Goal: Complete application form: Complete application form

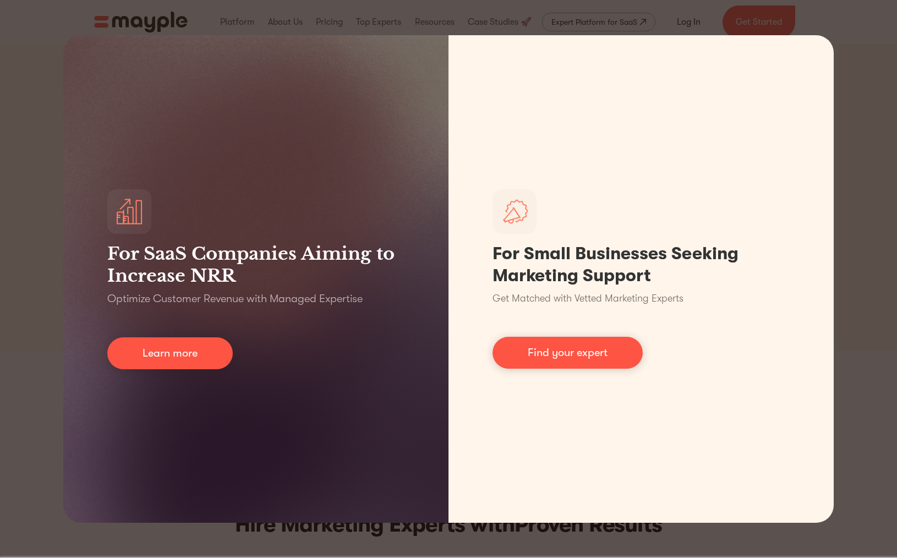
click at [872, 238] on div "For SaaS Companies Aiming to Increase NRR Optimize Customer Revenue with Manage…" at bounding box center [448, 279] width 897 height 558
click at [864, 241] on div "For SaaS Companies Aiming to Increase NRR Optimize Customer Revenue with Manage…" at bounding box center [448, 279] width 897 height 558
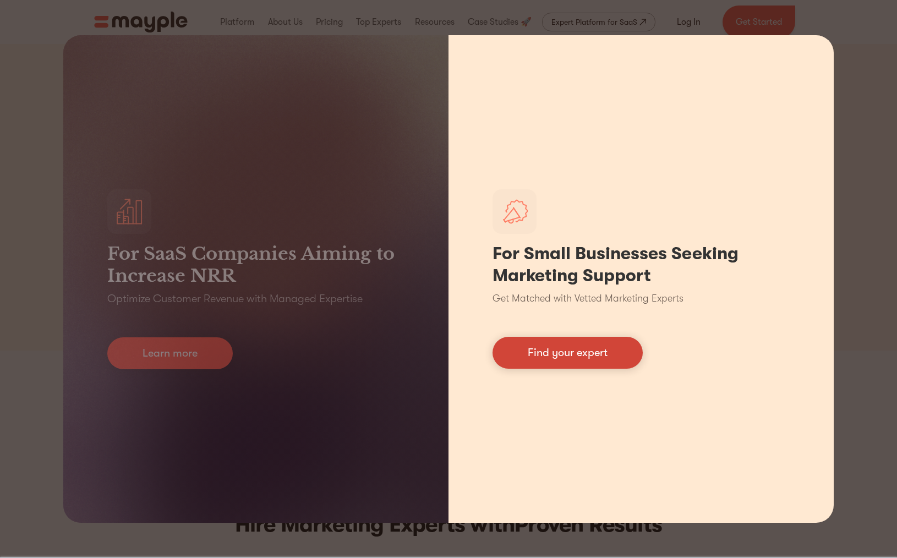
click at [605, 362] on link "Find your expert" at bounding box center [568, 353] width 150 height 32
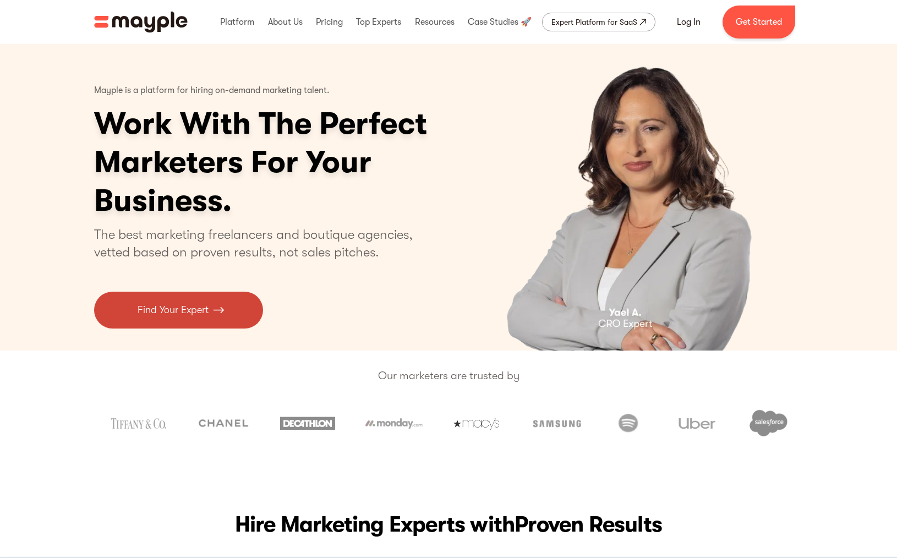
click at [179, 324] on link "Find Your Expert" at bounding box center [178, 310] width 169 height 37
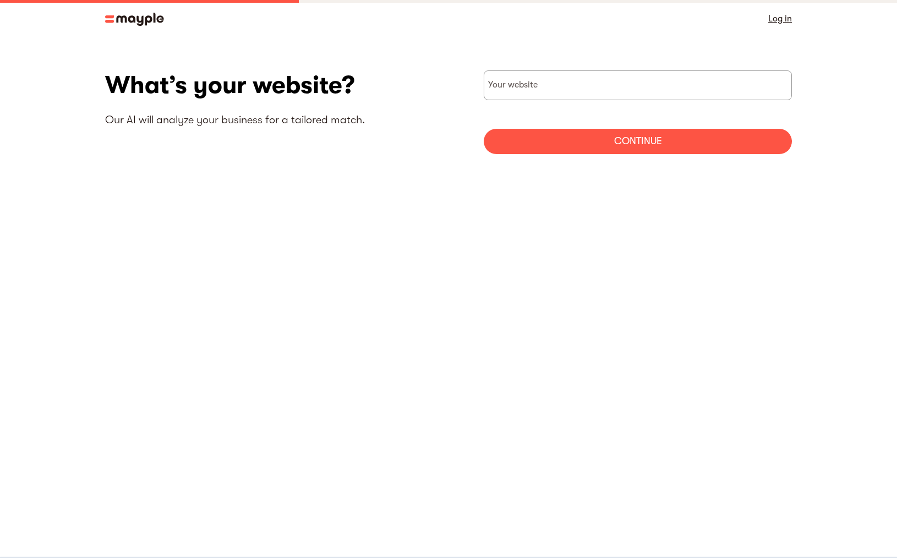
click at [589, 102] on form "Your website Continue" at bounding box center [638, 112] width 308 height 84
click at [577, 93] on input "websiteStep" at bounding box center [638, 85] width 308 height 30
paste input "https://litavegaportfolio.com/litavegaportfolio#home"
type input "https://litavegaportfolio.com/litavegaportfolio#home"
click at [628, 147] on div "Continue" at bounding box center [638, 141] width 308 height 25
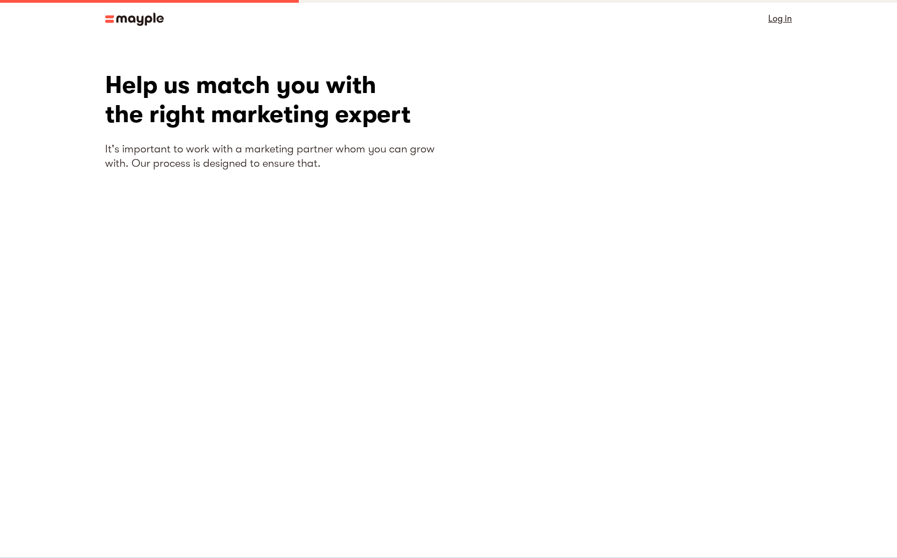
click at [114, 23] on img at bounding box center [134, 19] width 59 height 13
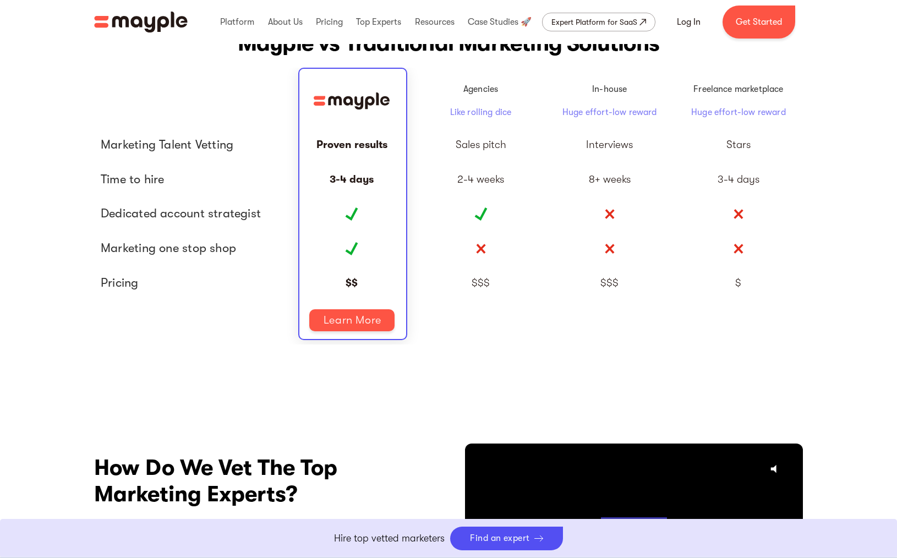
scroll to position [2523, 0]
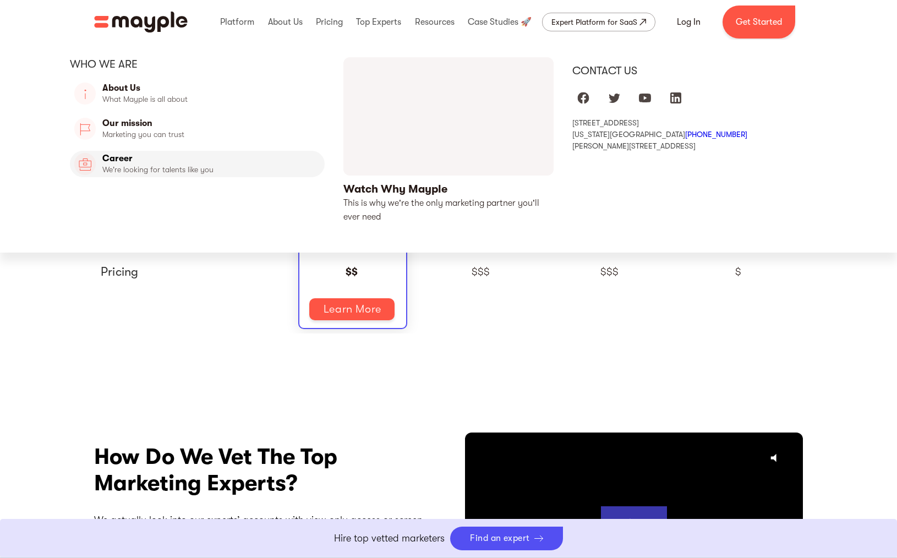
click at [135, 169] on link "Career" at bounding box center [197, 164] width 255 height 26
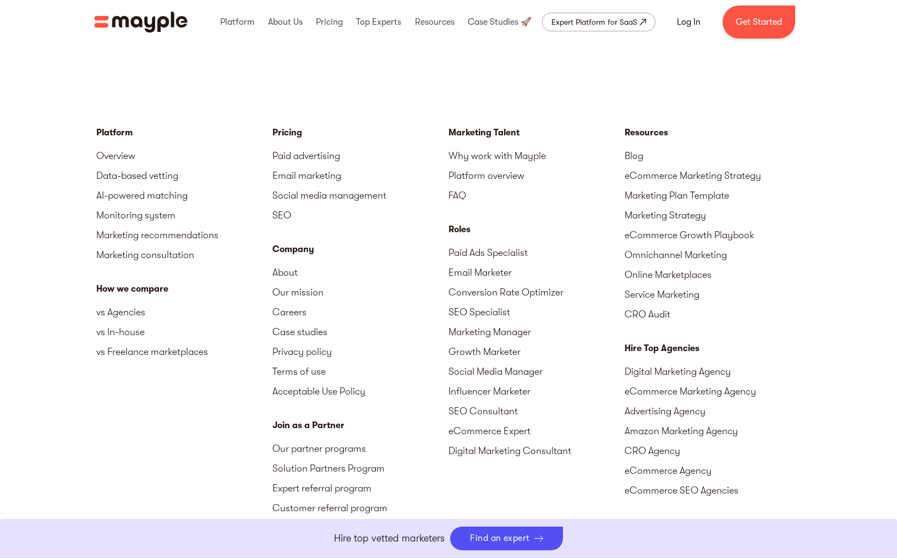
scroll to position [2631, 0]
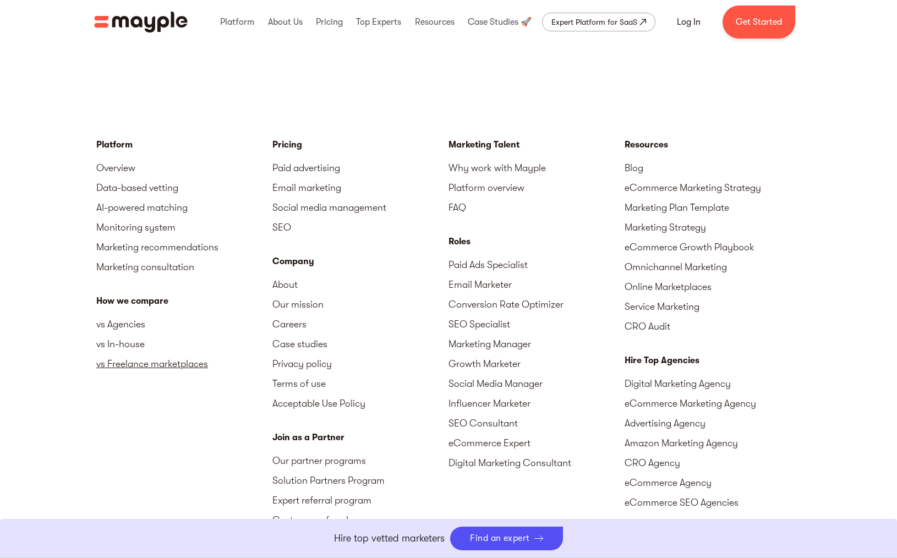
click at [181, 368] on link "vs Freelance marketplaces" at bounding box center [184, 364] width 176 height 20
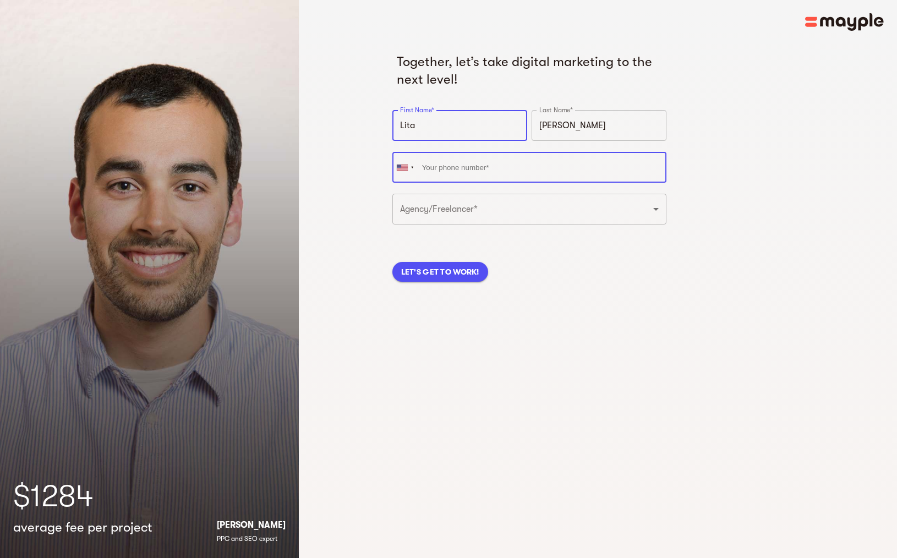
click at [493, 173] on input "tel" at bounding box center [530, 167] width 275 height 31
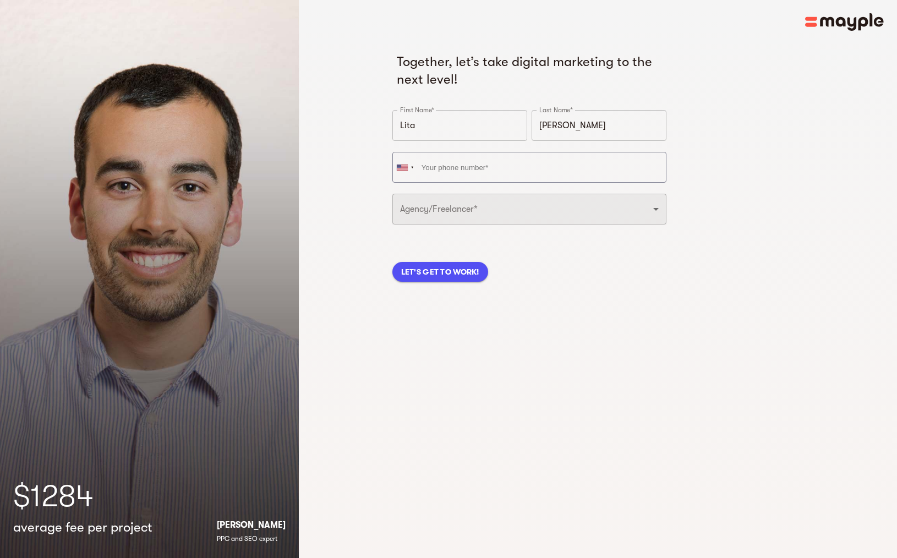
click at [651, 205] on div "Agency/Freelancer* Freelancer Digital Agency ​" at bounding box center [529, 213] width 279 height 42
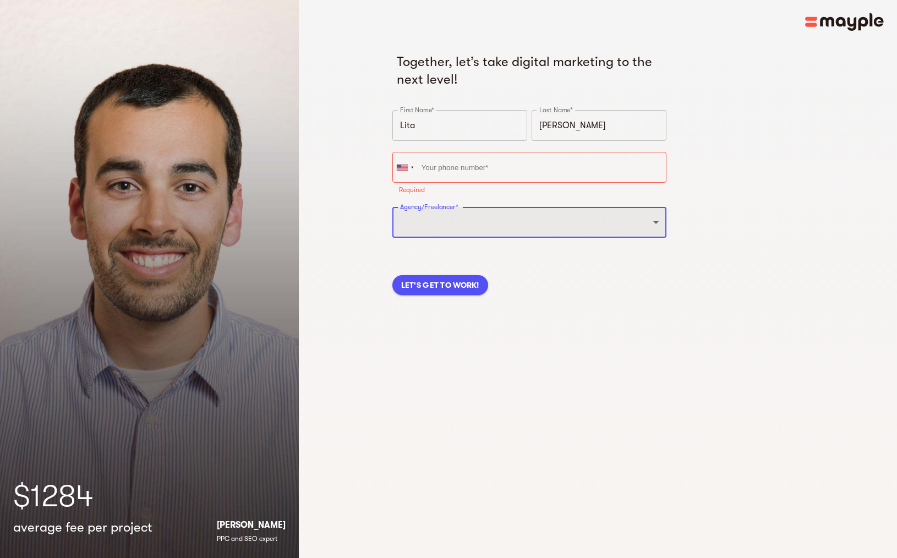
select select "FREELANCER"
click at [393, 207] on select "Freelancer Digital Agency" at bounding box center [530, 222] width 275 height 31
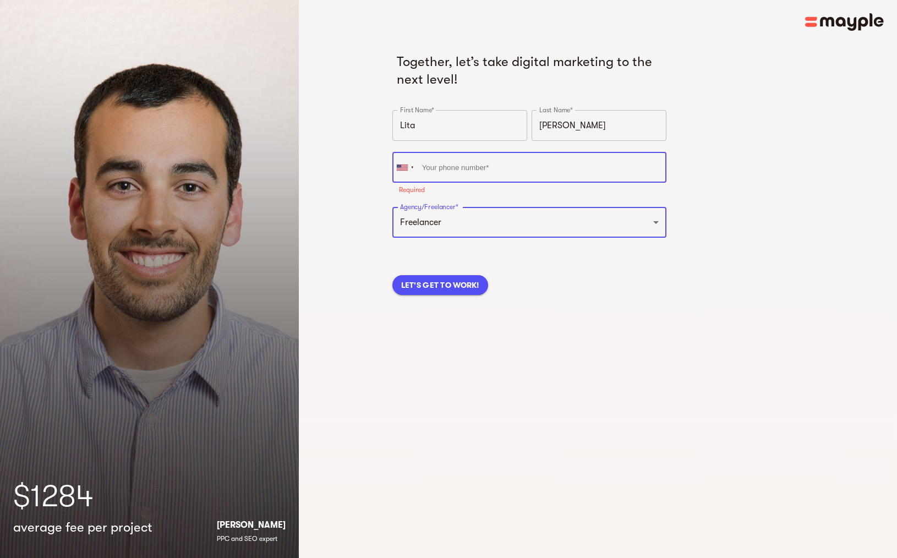
click at [454, 172] on input "tel" at bounding box center [530, 167] width 275 height 31
click at [457, 166] on input "tel" at bounding box center [530, 167] width 275 height 31
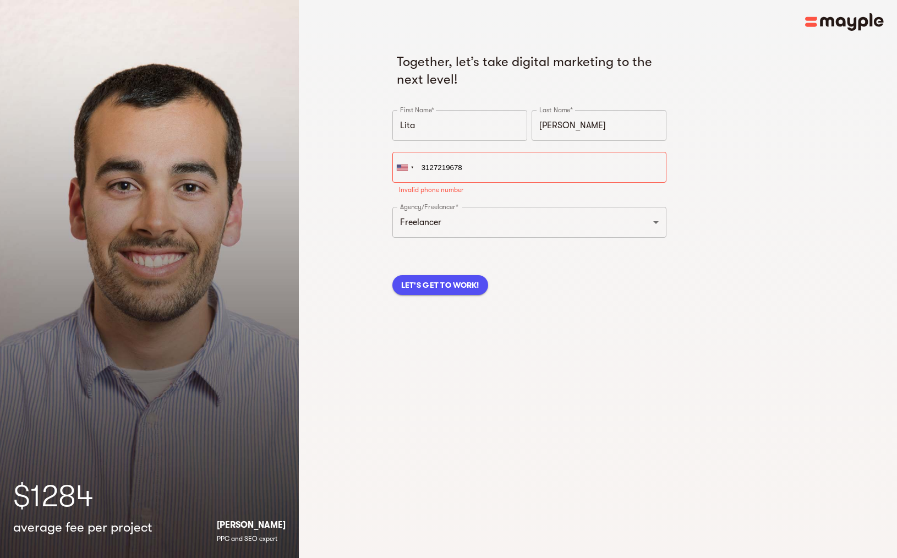
type input "[PHONE_NUMBER]"
click at [445, 283] on div "LET'S GET TO WORK!" at bounding box center [529, 272] width 279 height 51
click at [467, 263] on button "LET'S GET TO WORK!" at bounding box center [441, 272] width 96 height 20
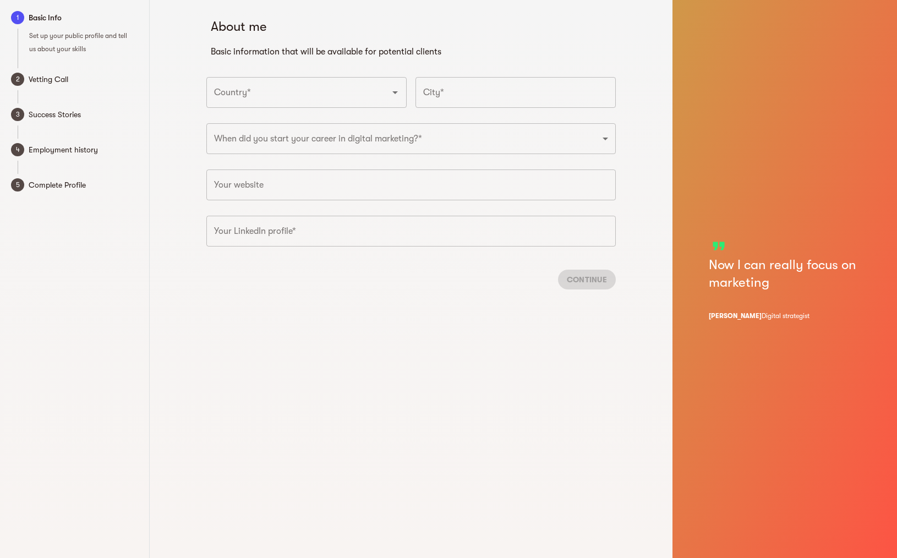
click at [315, 96] on input "Country*" at bounding box center [291, 92] width 160 height 21
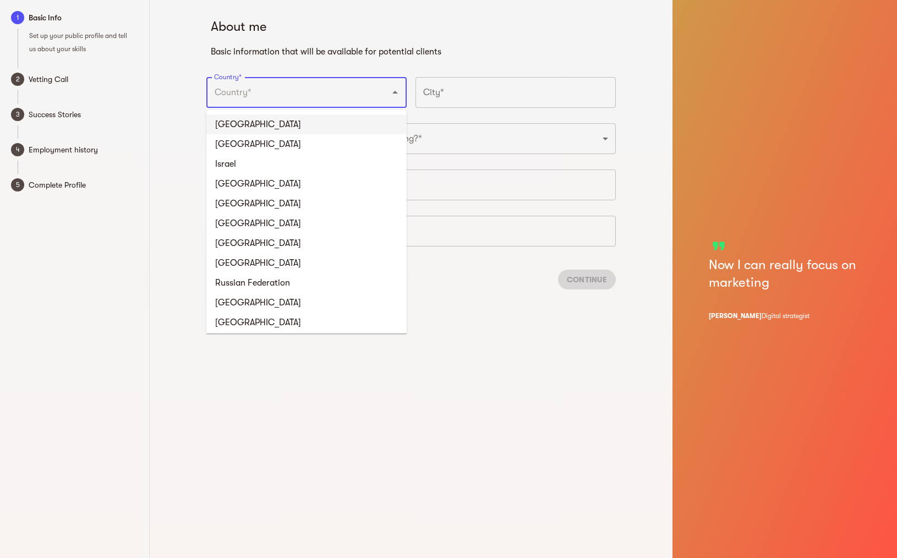
click at [241, 130] on li "[GEOGRAPHIC_DATA]" at bounding box center [306, 125] width 200 height 20
type input "[GEOGRAPHIC_DATA]"
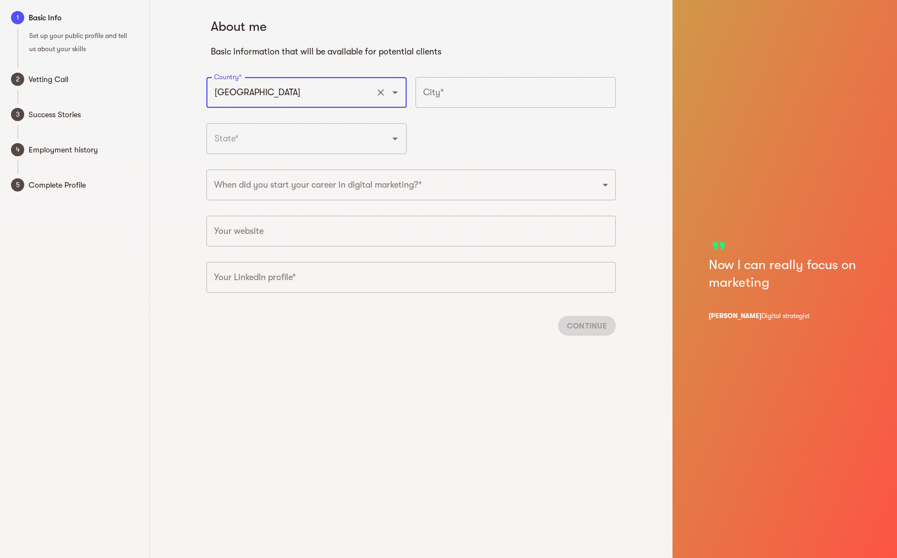
click at [464, 106] on input "text" at bounding box center [516, 92] width 200 height 31
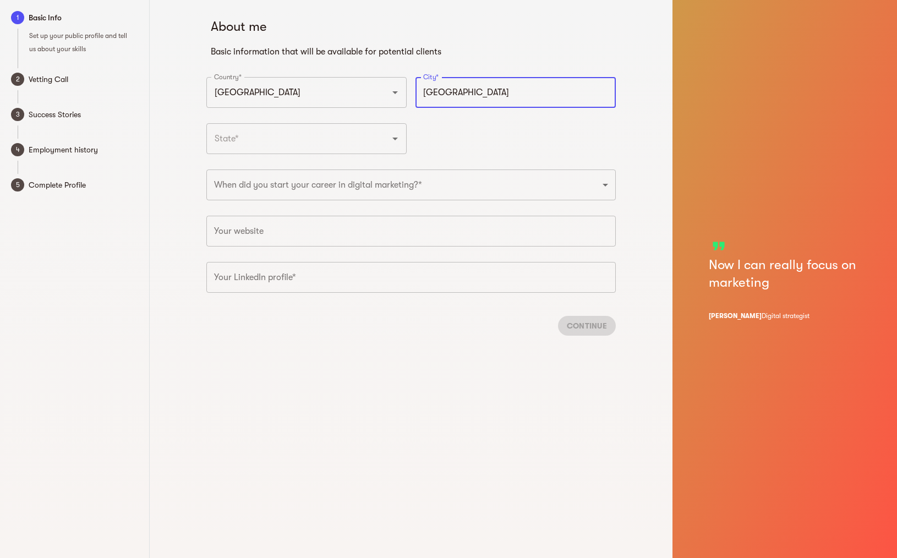
type input "[GEOGRAPHIC_DATA]"
click at [292, 133] on input "text" at bounding box center [291, 138] width 160 height 21
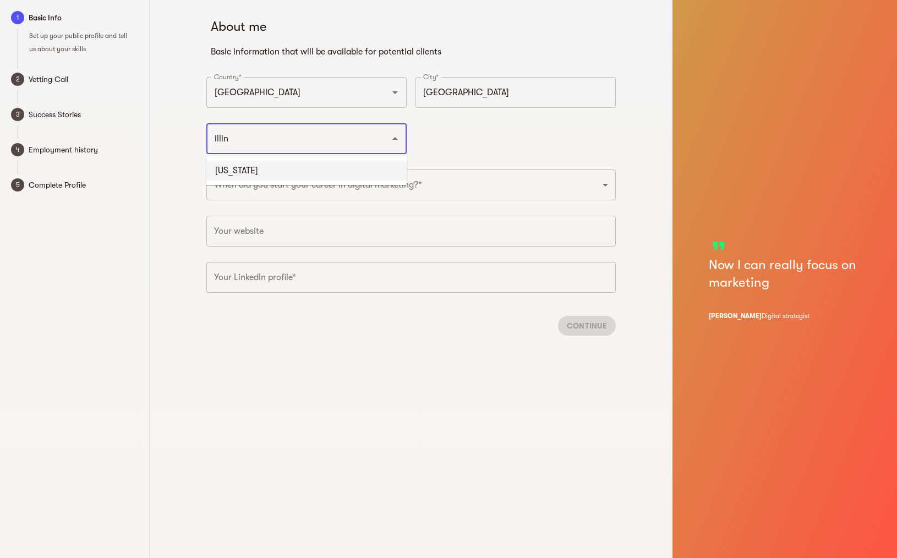
click at [243, 169] on li "[US_STATE]" at bounding box center [306, 171] width 200 height 20
type input "[US_STATE]"
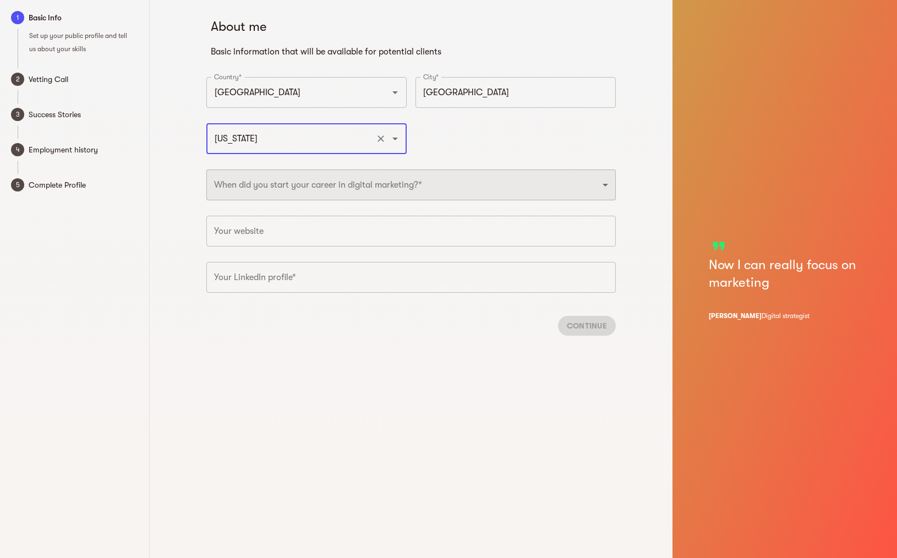
click at [238, 175] on select "2025 2024 2023 2022 2021 2020 2019 2018 2017 2016 2015 2014 2013 2012 2011 2010…" at bounding box center [411, 185] width 410 height 31
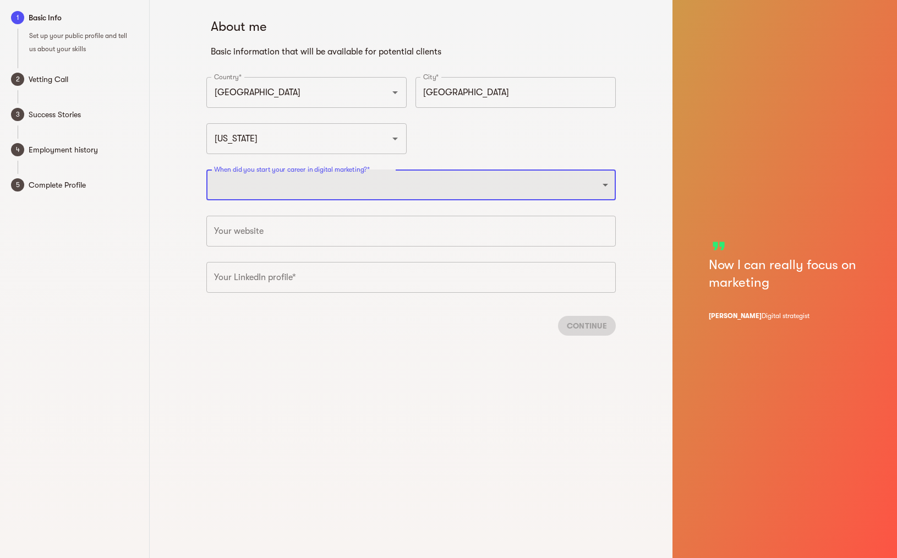
click at [251, 185] on select "2025 2024 2023 2022 2021 2020 2019 2018 2017 2016 2015 2014 2013 2012 2011 2010…" at bounding box center [411, 185] width 410 height 31
click at [206, 170] on select "2025 2024 2023 2022 2021 2020 2019 2018 2017 2016 2015 2014 2013 2012 2011 2010…" at bounding box center [411, 185] width 410 height 31
click at [278, 191] on select "2025 2024 2023 2022 2021 2020 2019 2018 2017 2016 2015 2014 2013 2012 2011 2010…" at bounding box center [411, 185] width 410 height 31
select select "2018"
click at [206, 170] on select "2025 2024 2023 2022 2021 2020 2019 2018 2017 2016 2015 2014 2013 2012 2011 2010…" at bounding box center [411, 185] width 410 height 31
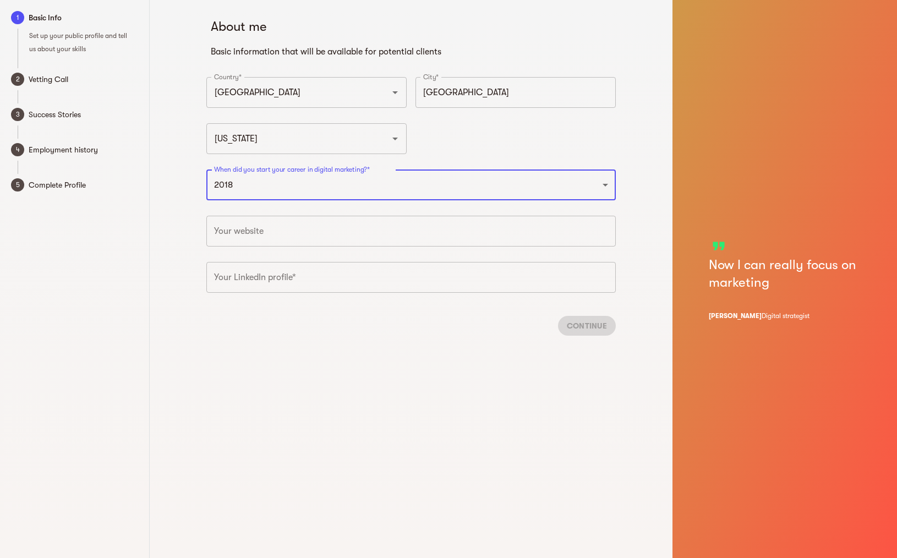
click at [291, 235] on input "text" at bounding box center [411, 231] width 410 height 31
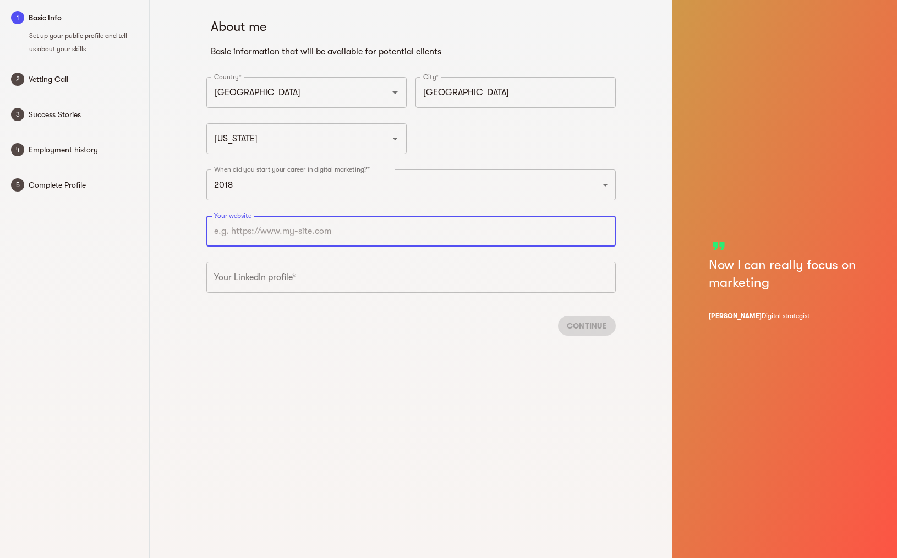
click at [328, 278] on input "text" at bounding box center [411, 277] width 410 height 31
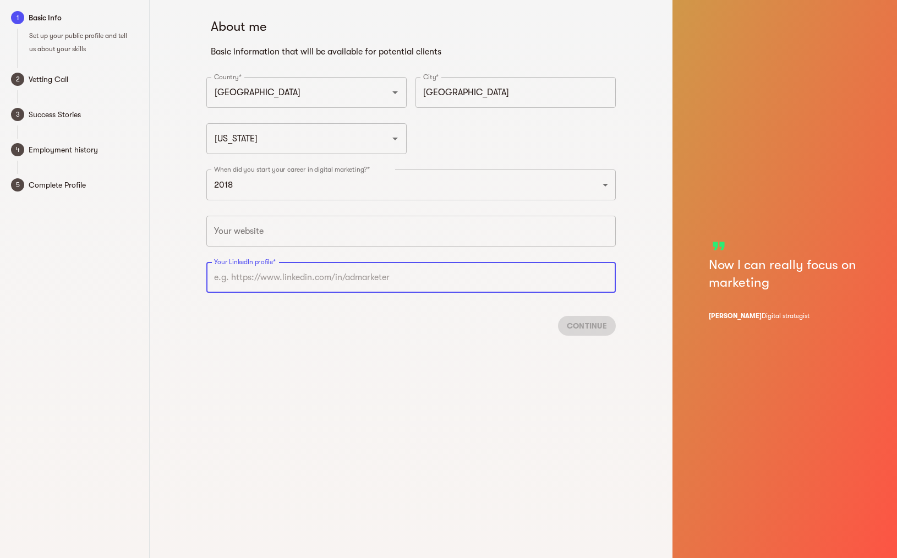
paste input "[URL][DOMAIN_NAME]"
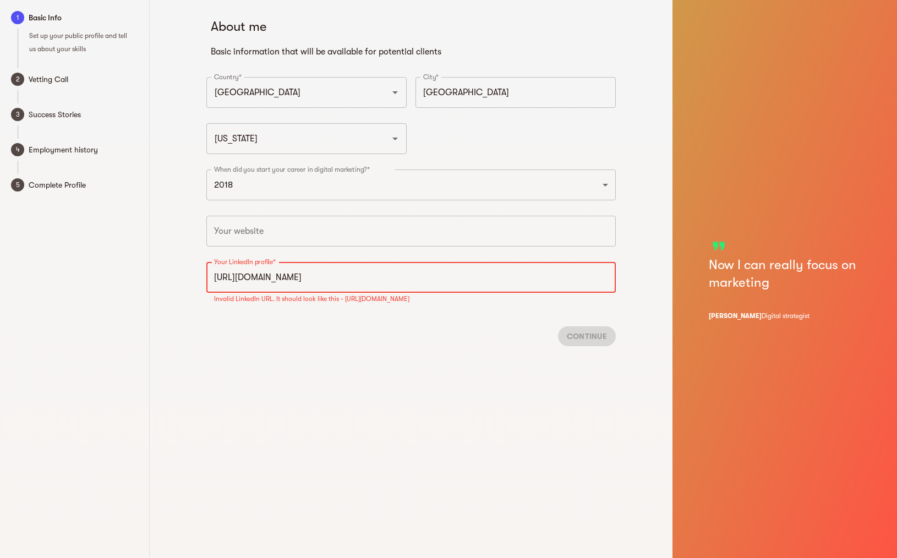
click at [361, 236] on input "text" at bounding box center [411, 231] width 410 height 31
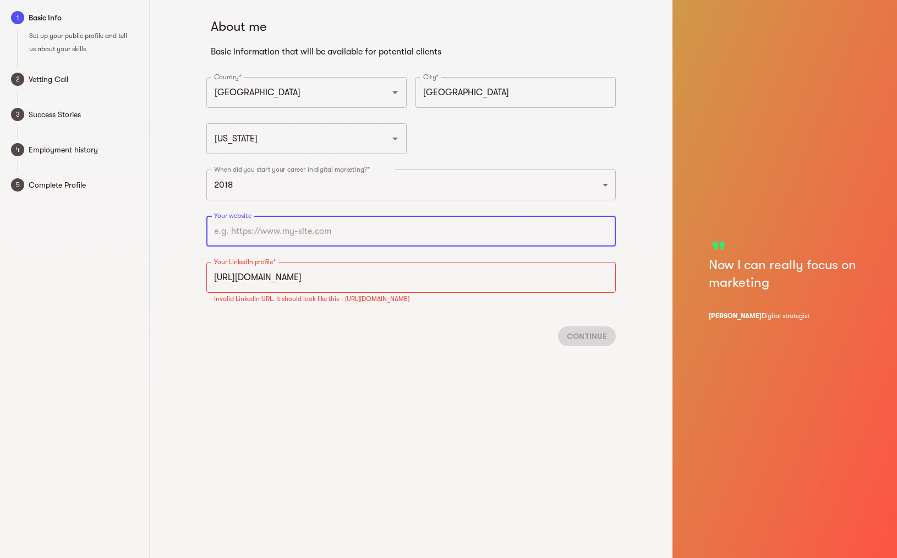
click at [433, 290] on input "[URL][DOMAIN_NAME]" at bounding box center [411, 277] width 410 height 31
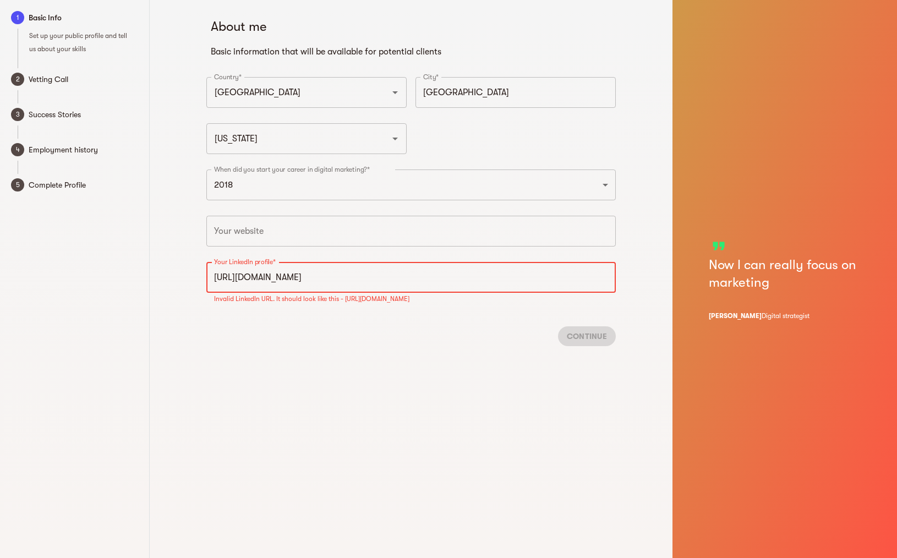
click at [433, 290] on input "[URL][DOMAIN_NAME]" at bounding box center [411, 277] width 410 height 31
paste input "[DOMAIN_NAME][URL]"
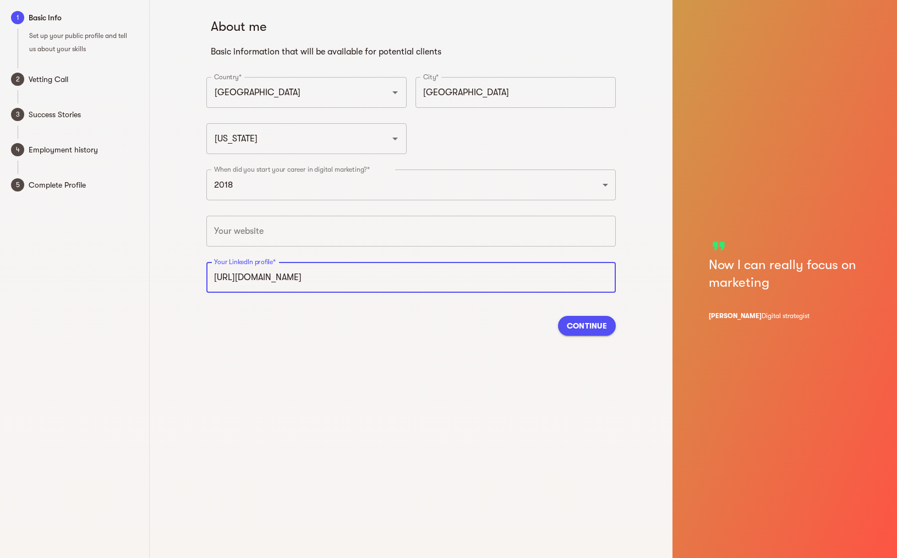
click at [345, 236] on input "text" at bounding box center [411, 231] width 410 height 31
type input "[URL][DOMAIN_NAME]"
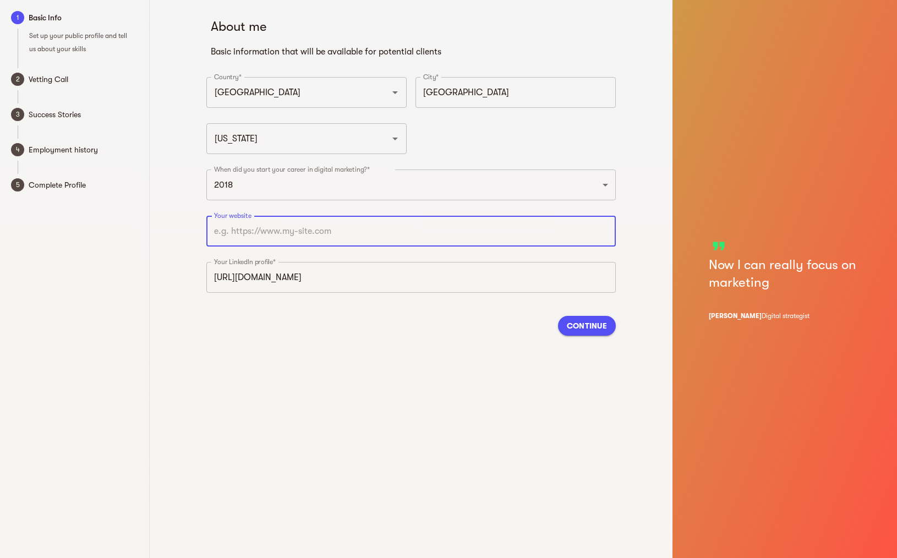
type input "[URL][DOMAIN_NAME]"
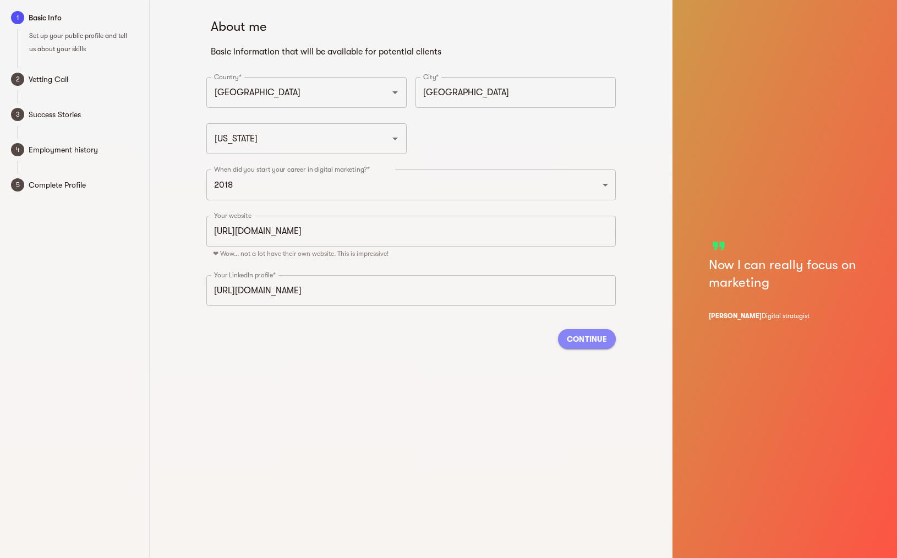
click at [608, 339] on button "Continue" at bounding box center [587, 339] width 58 height 20
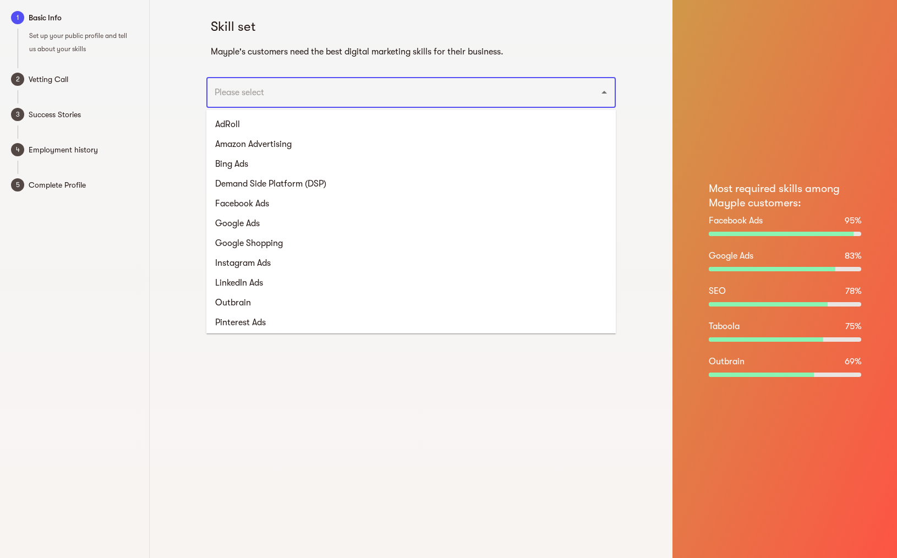
click at [334, 91] on input "text" at bounding box center [395, 92] width 369 height 21
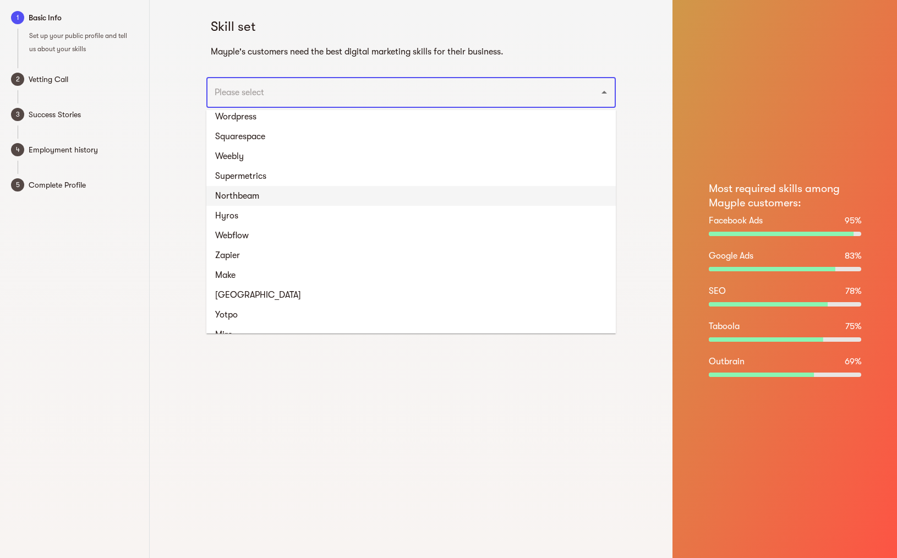
scroll to position [1513, 0]
click at [287, 120] on li "Wordpress" at bounding box center [411, 118] width 410 height 20
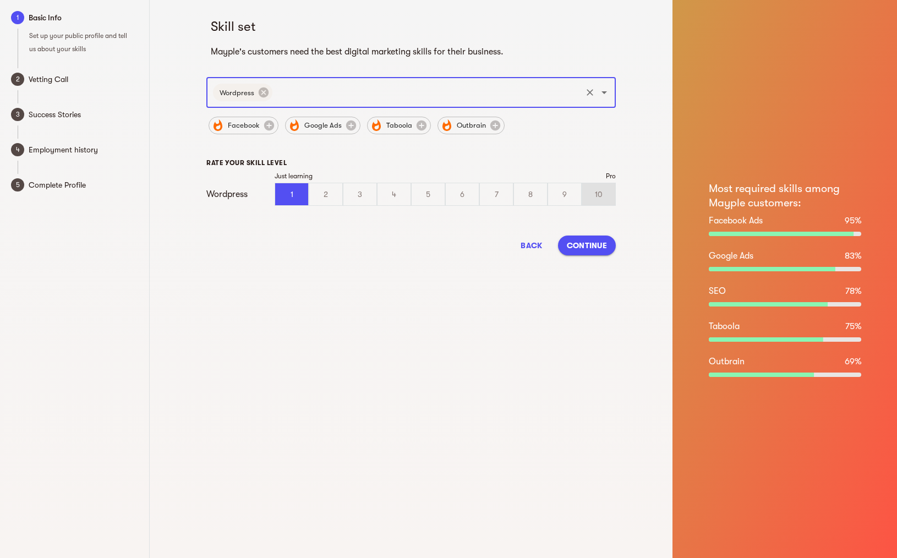
click at [588, 191] on div "10" at bounding box center [599, 194] width 33 height 22
click at [0, 0] on input "10" at bounding box center [0, 0] width 0 height 0
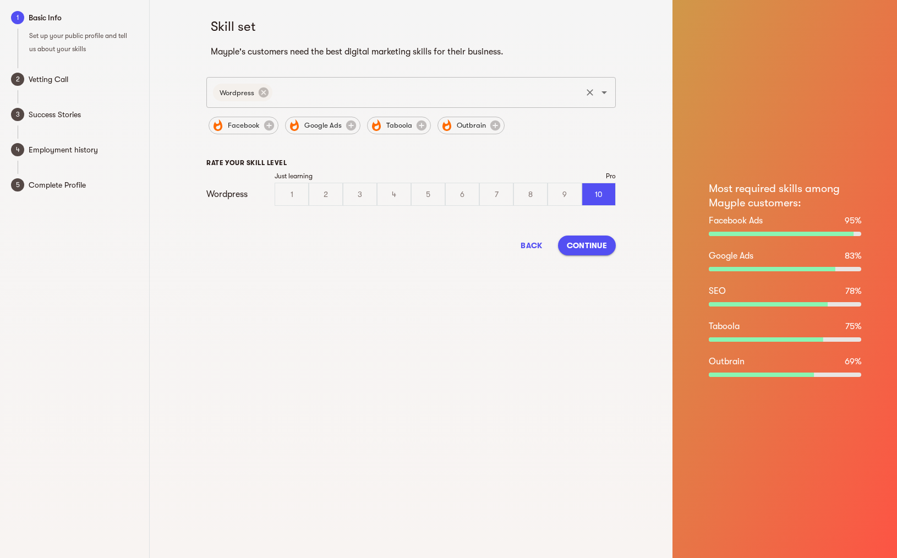
click at [307, 98] on input "text" at bounding box center [427, 92] width 306 height 21
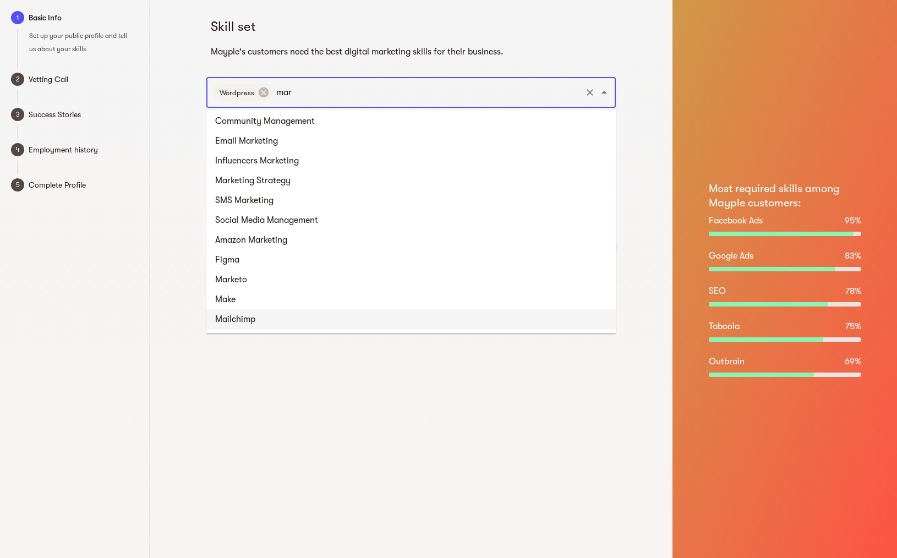
scroll to position [0, 0]
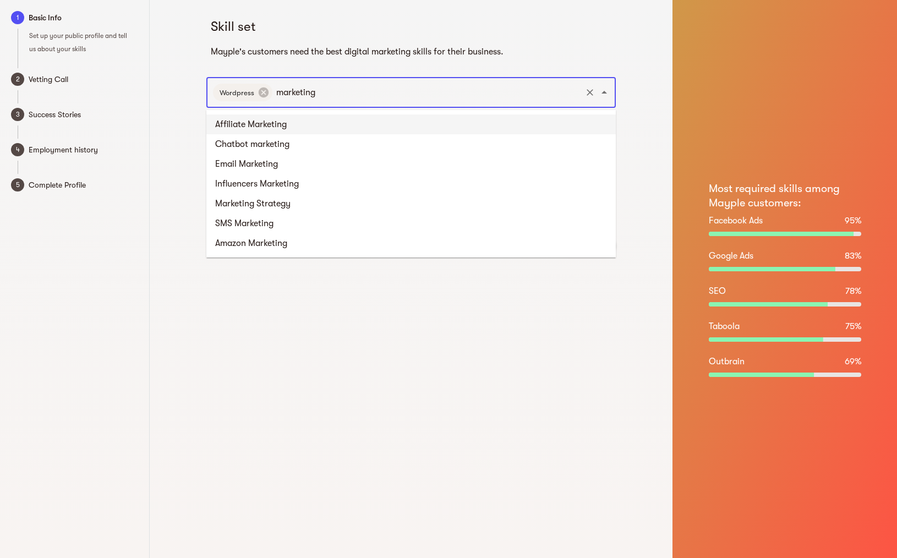
type input "marketin"
click at [318, 205] on li "Marketing Strategy" at bounding box center [411, 204] width 410 height 20
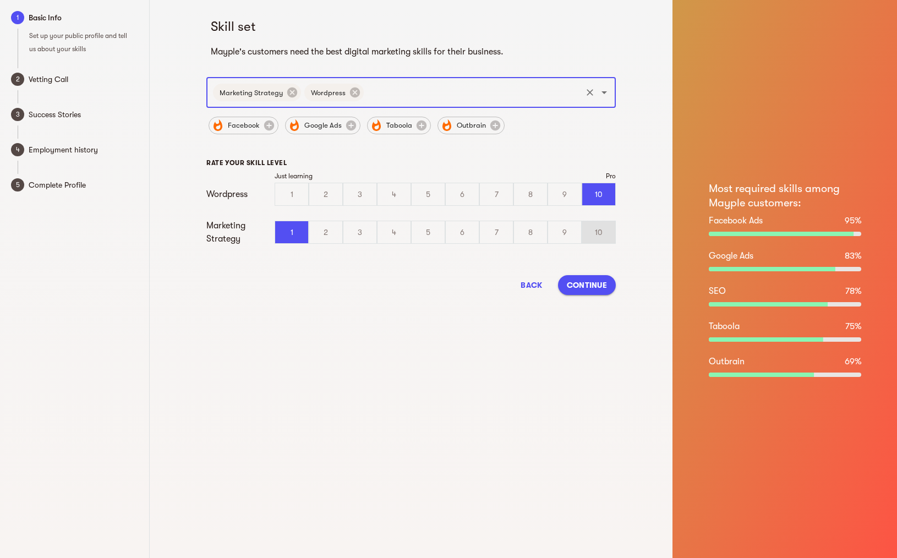
click at [587, 227] on div "10" at bounding box center [599, 232] width 33 height 22
click at [0, 0] on input "10" at bounding box center [0, 0] width 0 height 0
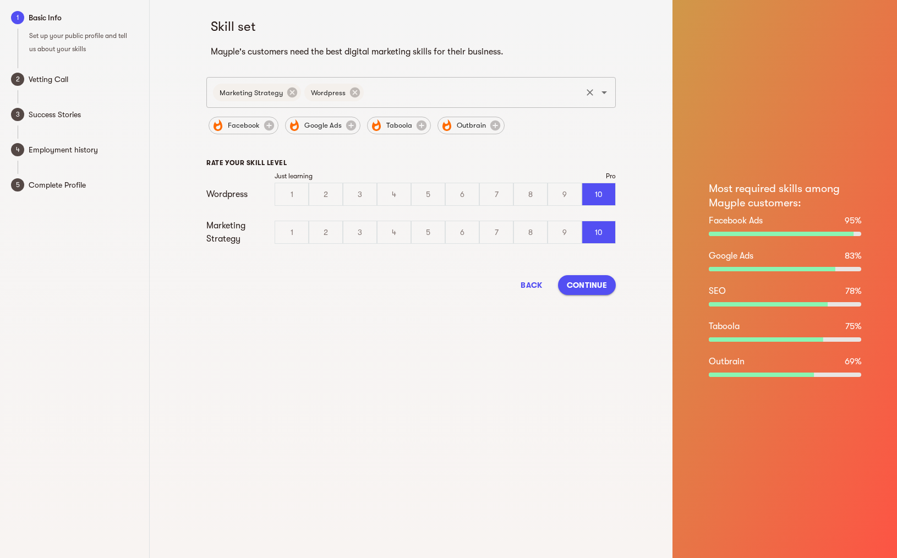
click at [433, 105] on div "Marketing Strategy Wordpress ​" at bounding box center [411, 92] width 410 height 31
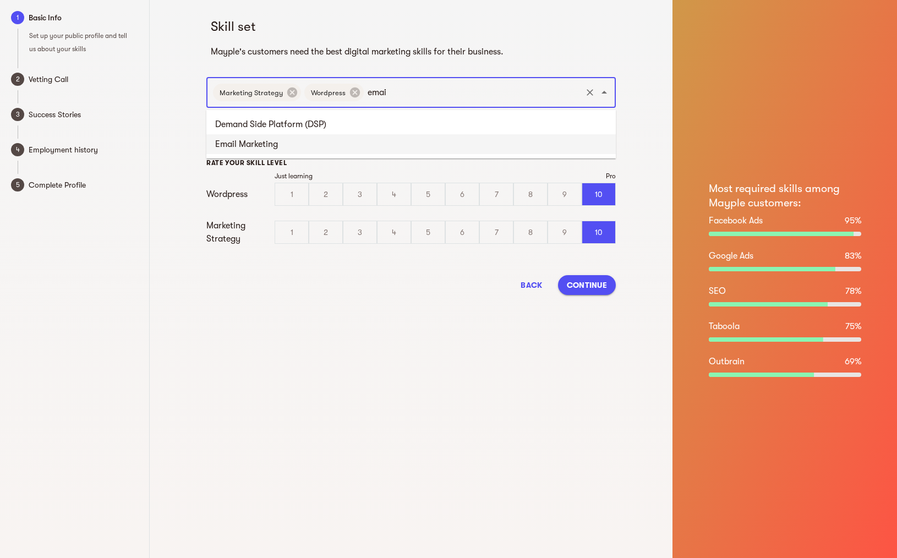
type input "email"
click at [386, 120] on li "Email Marketing" at bounding box center [411, 125] width 410 height 20
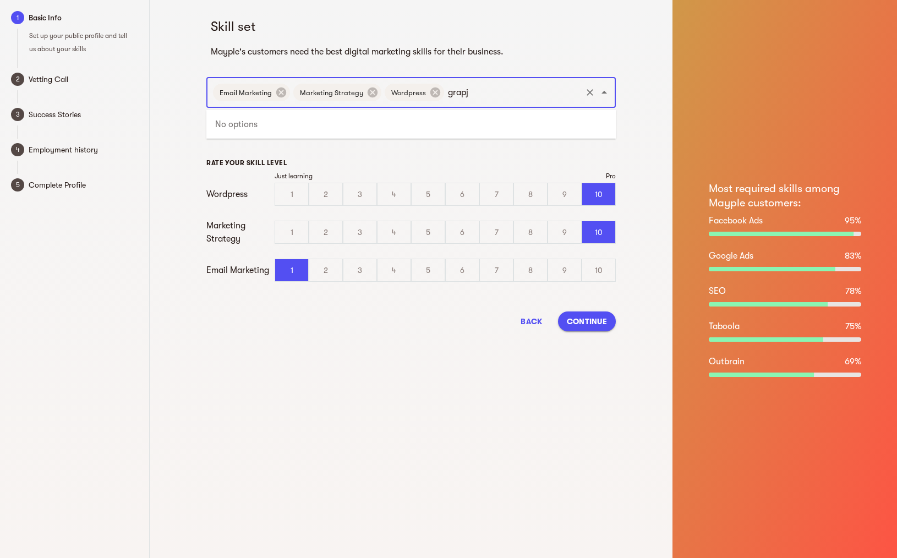
type input "grap"
click at [391, 125] on li "Graphic Design" at bounding box center [411, 125] width 410 height 20
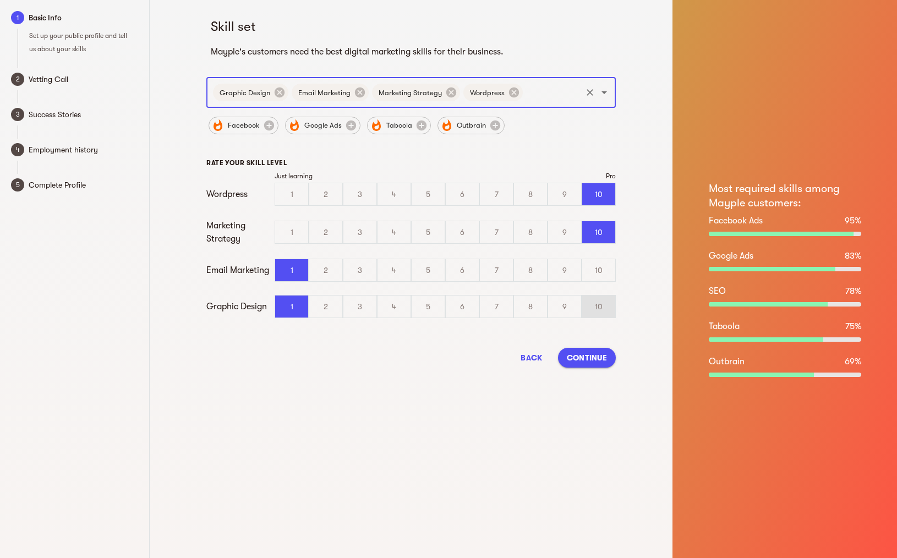
click at [603, 301] on div "10" at bounding box center [599, 307] width 33 height 22
click at [0, 0] on input "10" at bounding box center [0, 0] width 0 height 0
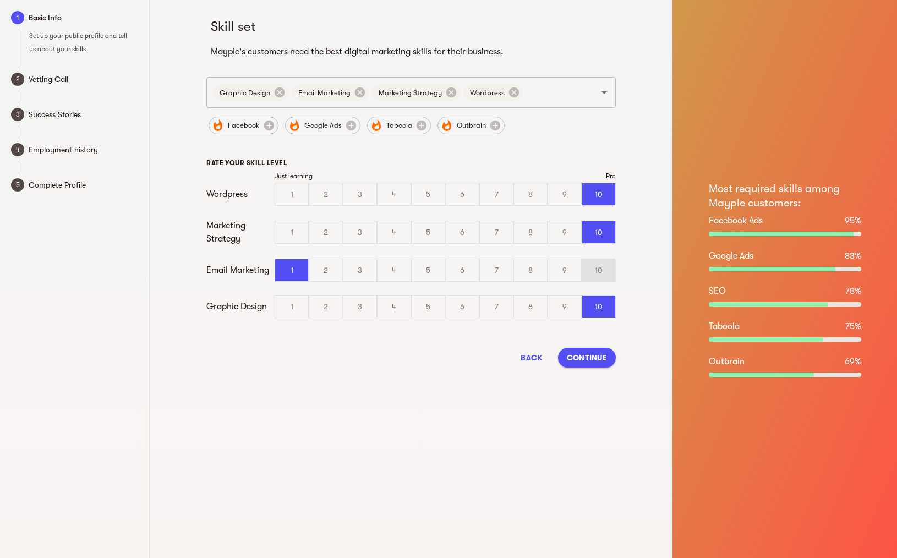
click at [602, 273] on div "10" at bounding box center [599, 270] width 33 height 22
click at [0, 0] on input "10" at bounding box center [0, 0] width 0 height 0
click at [516, 100] on div "Graphic Design Email Marketing Marketing Strategy Wordpress ​" at bounding box center [411, 92] width 410 height 31
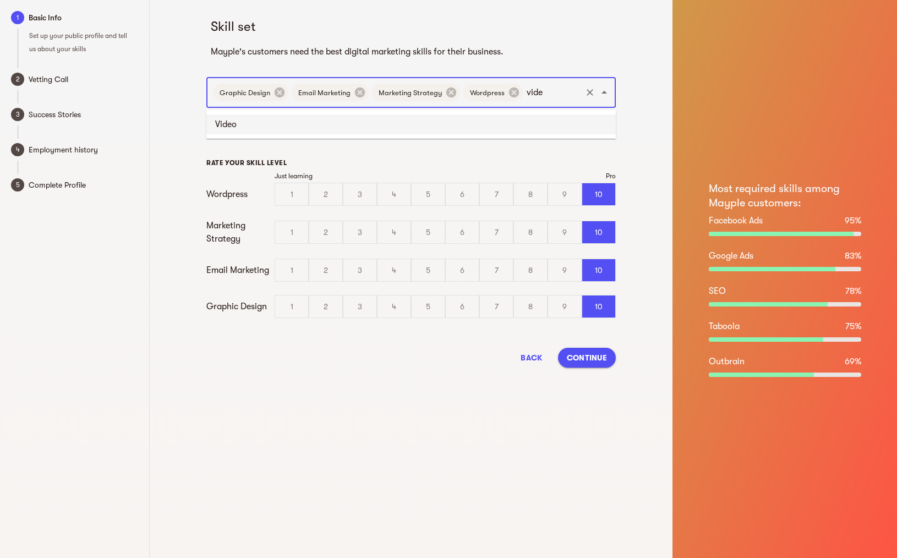
type input "video"
click at [472, 132] on li "Video" at bounding box center [411, 125] width 410 height 20
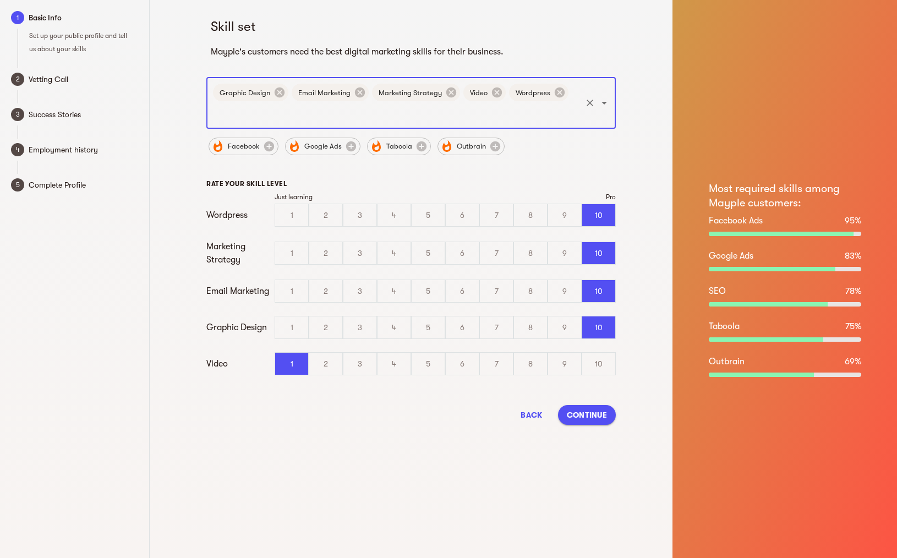
click at [607, 377] on div "Just learning Pro Wordpress 1 2 3 4 5 6 7 8 9 10 Marketing Strategy 1 2 3 4 5 6…" at bounding box center [411, 291] width 410 height 196
drag, startPoint x: 601, startPoint y: 366, endPoint x: 602, endPoint y: 358, distance: 7.7
click at [601, 364] on div "10" at bounding box center [599, 364] width 33 height 22
click at [0, 0] on input "10" at bounding box center [0, 0] width 0 height 0
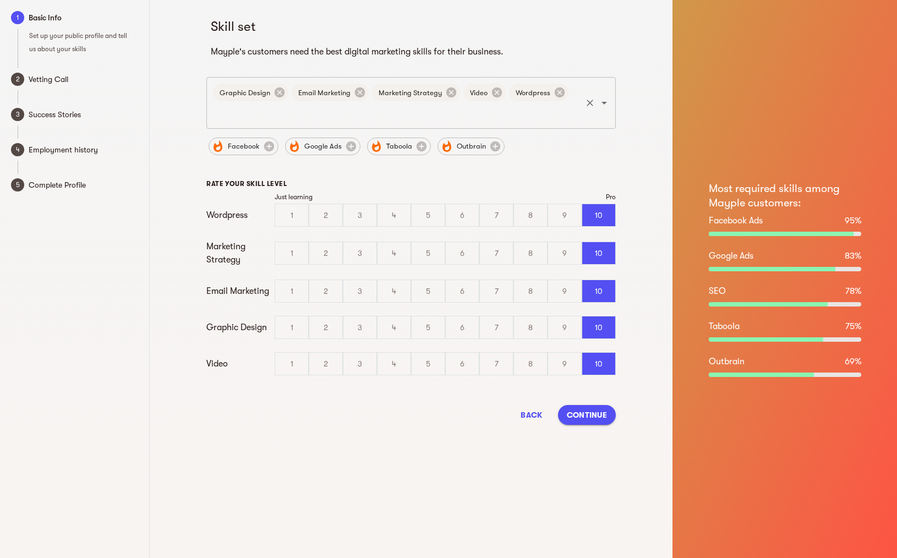
click at [579, 103] on input "text" at bounding box center [395, 113] width 369 height 21
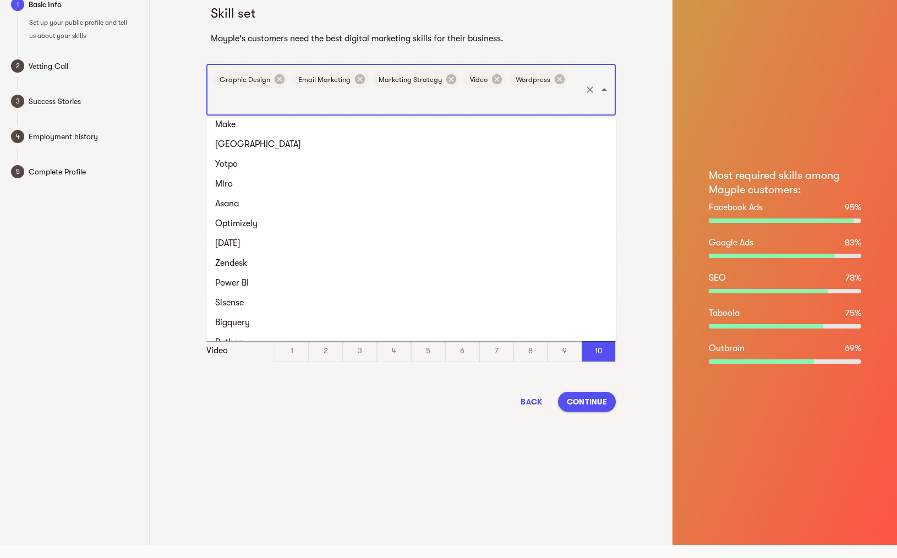
scroll to position [1570, 0]
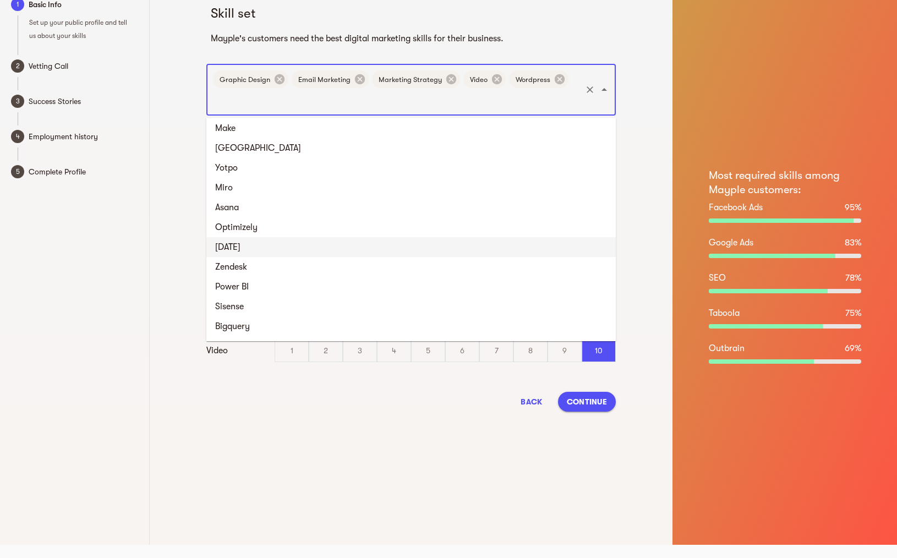
click at [339, 251] on li "[DATE]" at bounding box center [411, 247] width 410 height 20
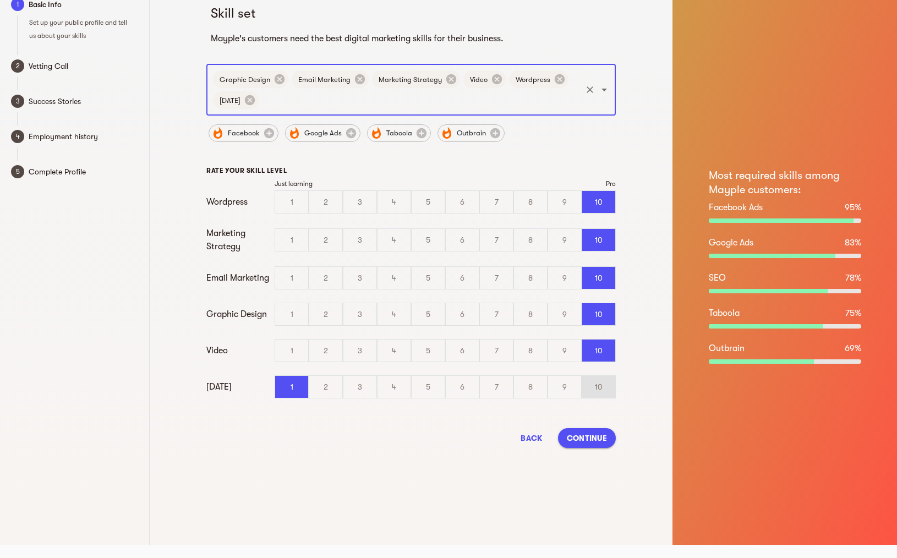
click at [588, 384] on div "10" at bounding box center [599, 387] width 33 height 22
click at [0, 0] on input "10" at bounding box center [0, 0] width 0 height 0
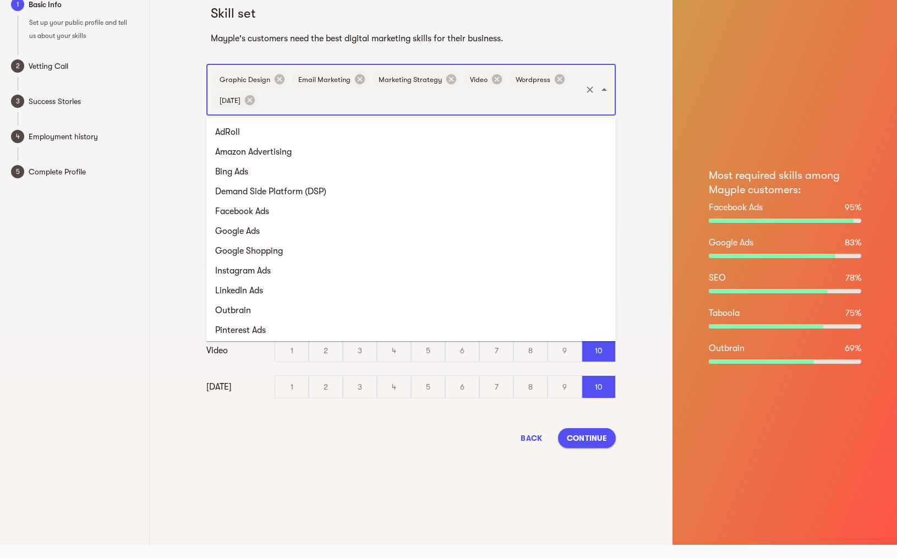
click at [301, 91] on input "text" at bounding box center [420, 100] width 320 height 21
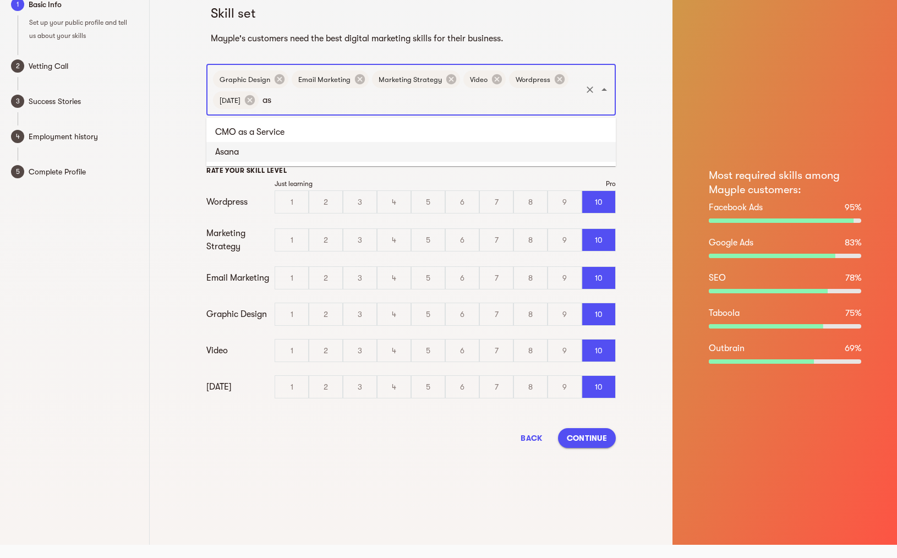
scroll to position [0, 0]
type input "asana"
click at [285, 127] on li "Asana" at bounding box center [411, 132] width 410 height 20
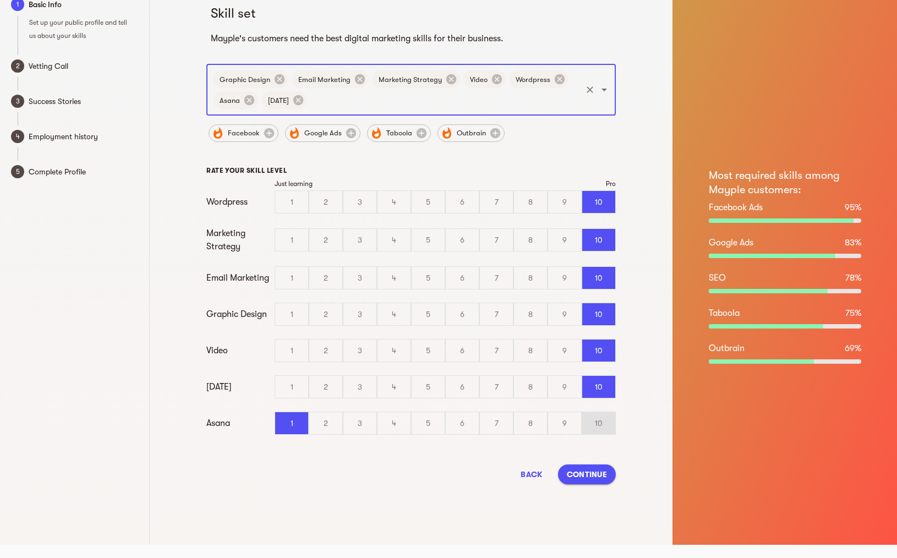
click at [610, 426] on div "10" at bounding box center [599, 423] width 33 height 22
click at [0, 0] on input "10" at bounding box center [0, 0] width 0 height 0
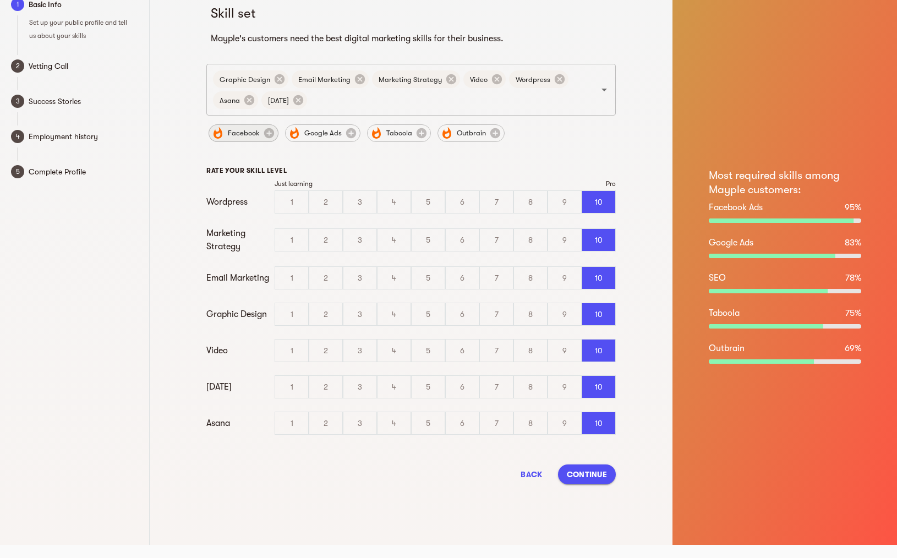
click at [257, 141] on div "Facebook" at bounding box center [244, 133] width 70 height 18
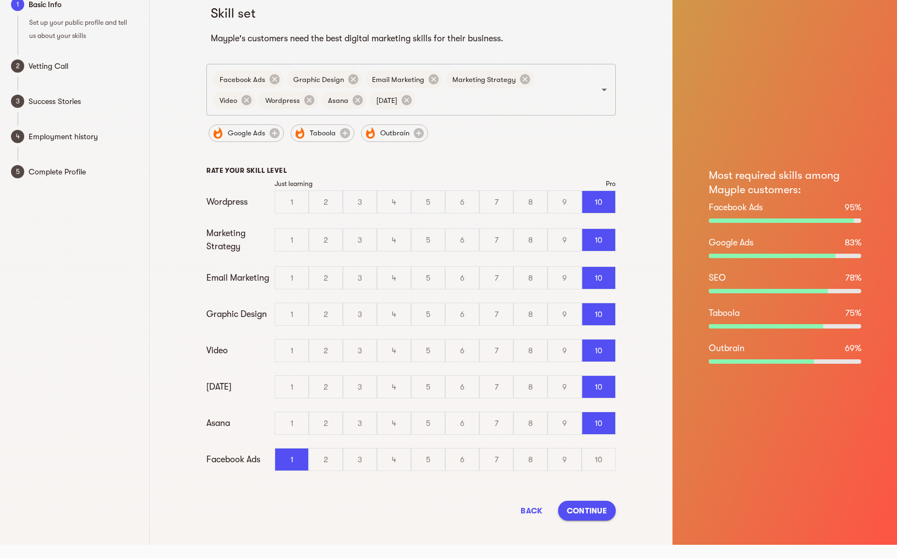
click at [596, 448] on div "10" at bounding box center [599, 459] width 34 height 23
click at [598, 456] on div "10" at bounding box center [599, 460] width 33 height 22
click at [0, 0] on input "10" at bounding box center [0, 0] width 0 height 0
click at [450, 99] on input "text" at bounding box center [498, 100] width 163 height 21
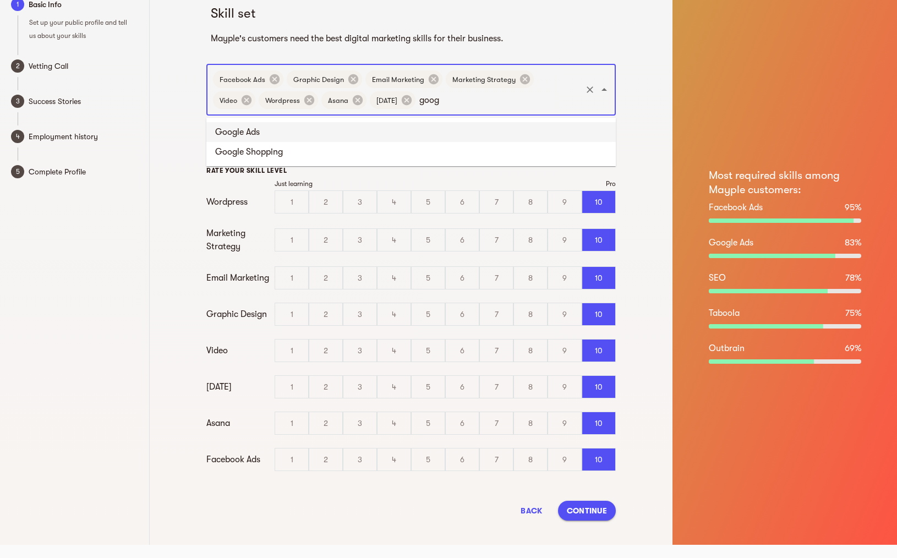
type input "googl"
click at [585, 512] on span "Continue" at bounding box center [587, 510] width 40 height 13
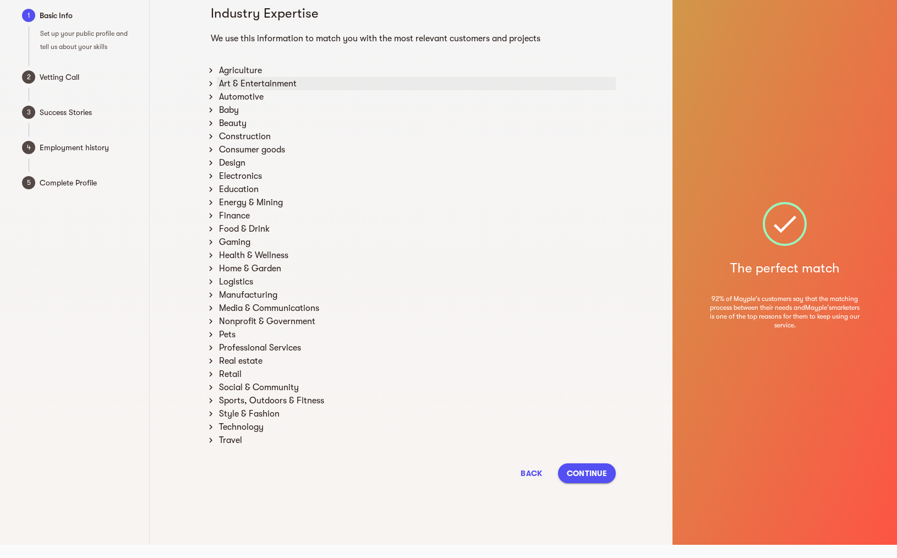
click at [278, 86] on div "Art & Entertainment" at bounding box center [416, 83] width 399 height 13
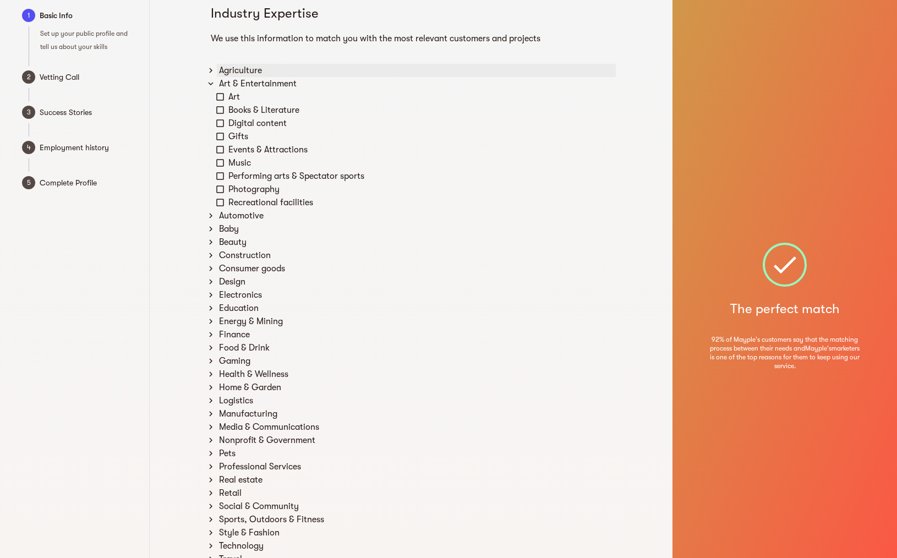
click at [260, 68] on div "Agriculture" at bounding box center [416, 70] width 399 height 13
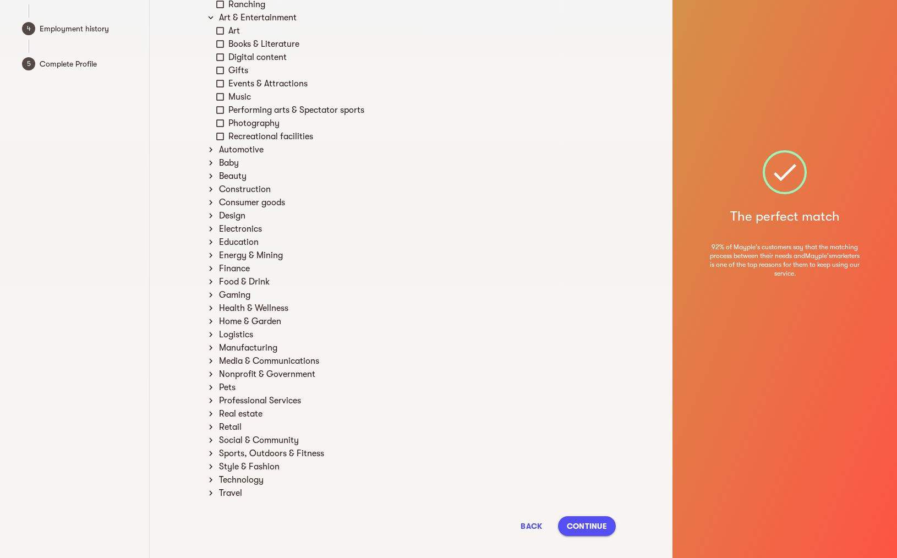
scroll to position [138, 0]
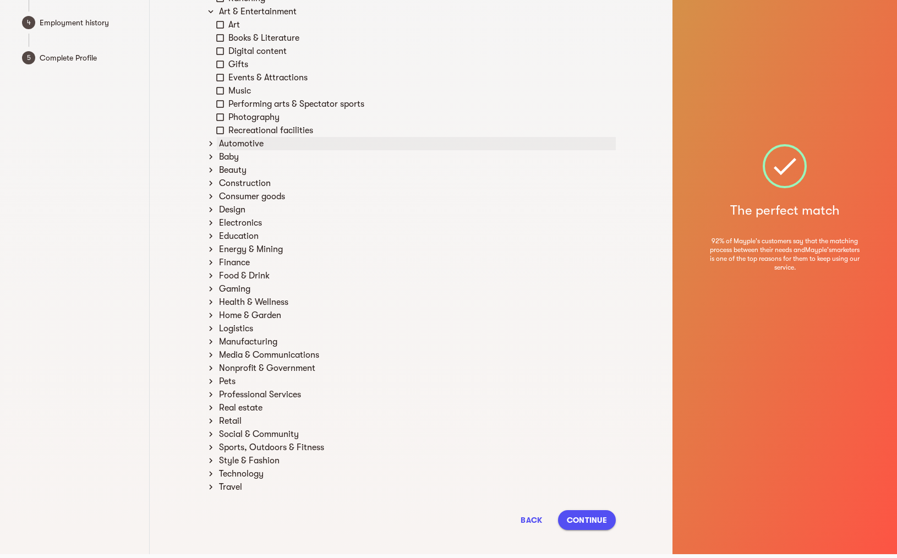
click at [250, 144] on div "Automotive" at bounding box center [416, 143] width 399 height 13
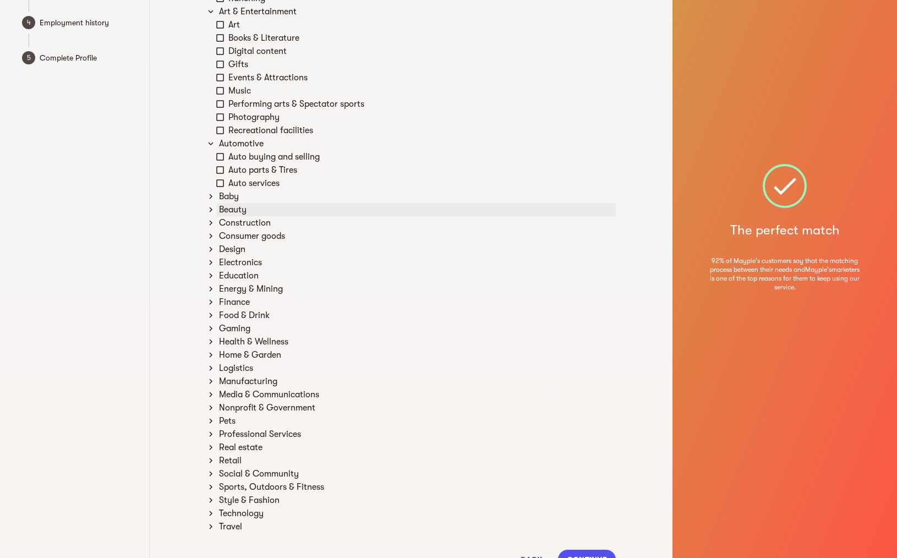
click at [246, 203] on div "Beauty" at bounding box center [416, 209] width 399 height 13
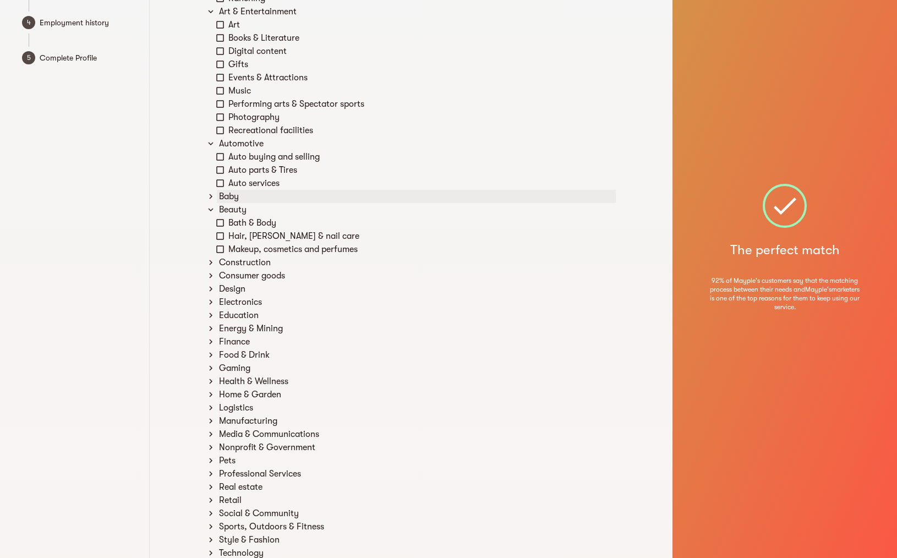
click at [246, 198] on div "Baby" at bounding box center [416, 196] width 399 height 13
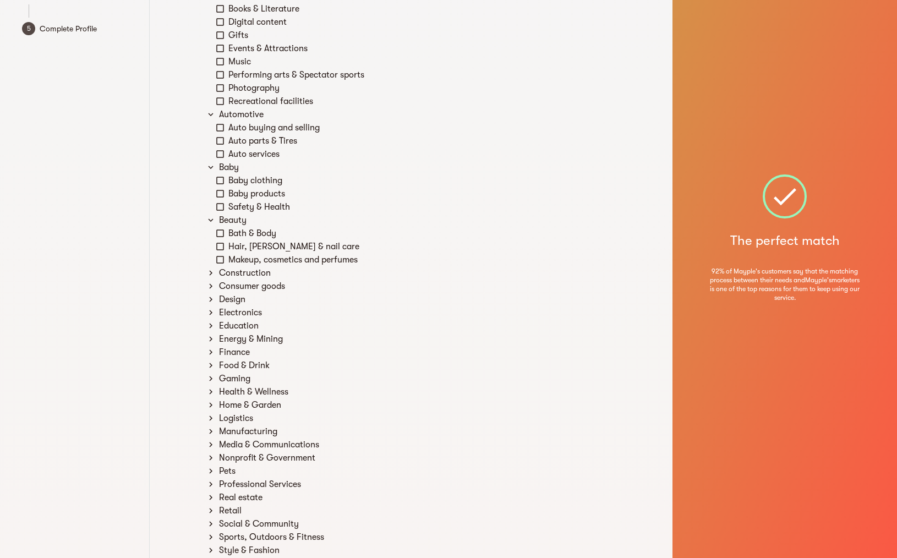
scroll to position [216, 0]
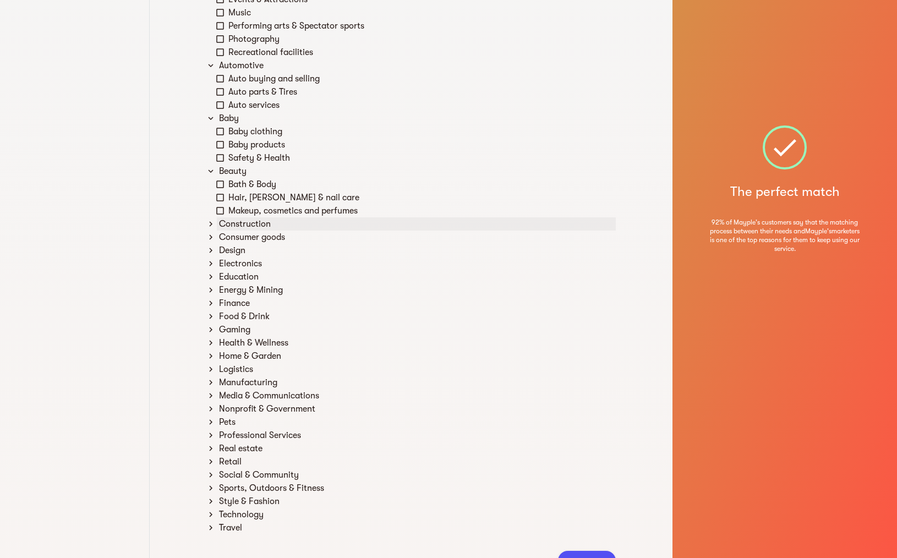
click at [289, 222] on div "Construction" at bounding box center [416, 223] width 399 height 13
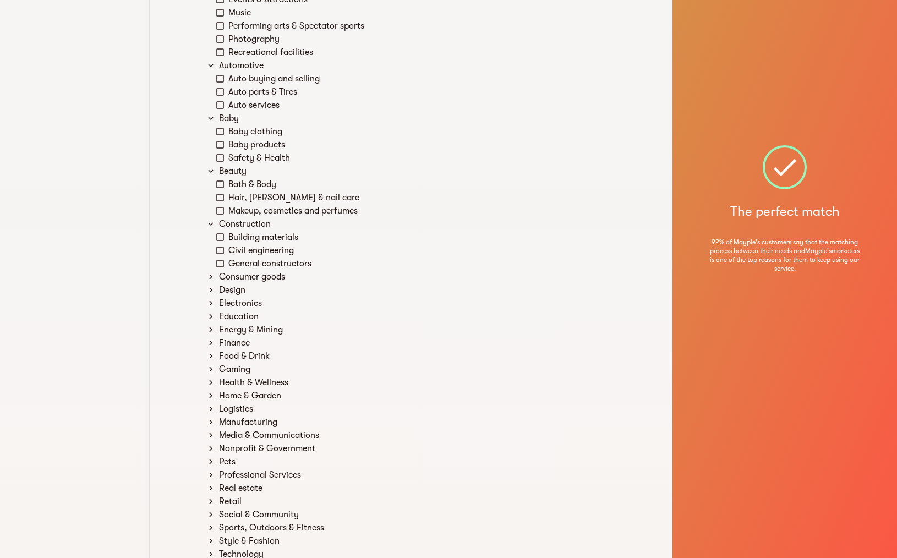
scroll to position [262, 0]
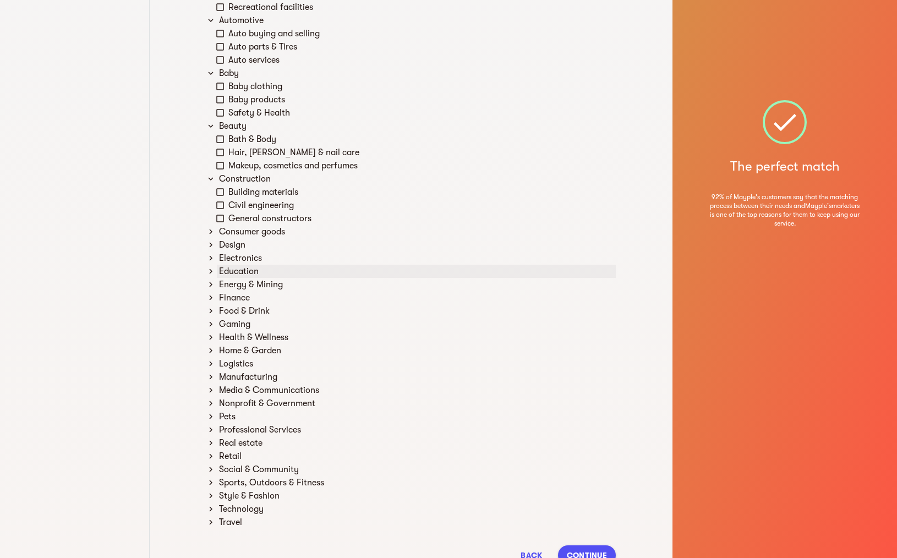
click at [280, 269] on div "Education" at bounding box center [416, 271] width 399 height 13
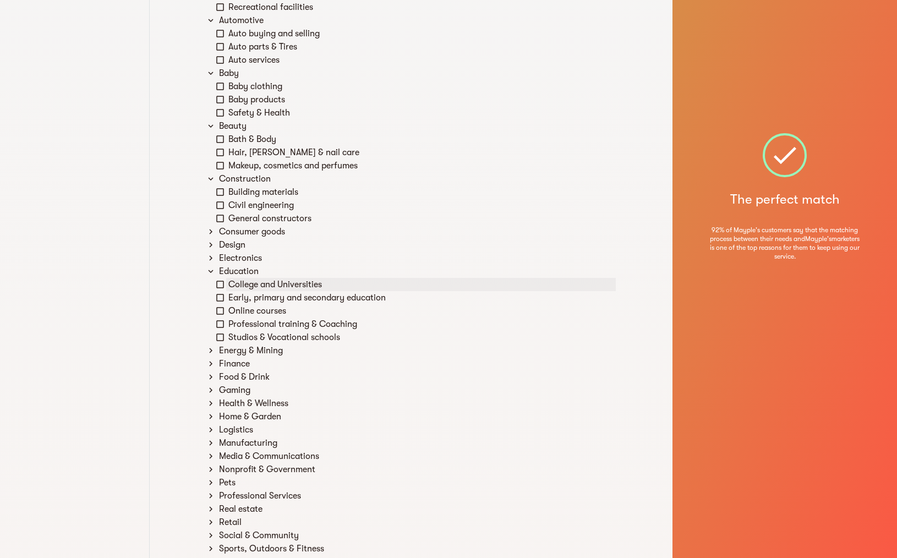
click at [282, 288] on div "College and Universities" at bounding box center [421, 284] width 390 height 13
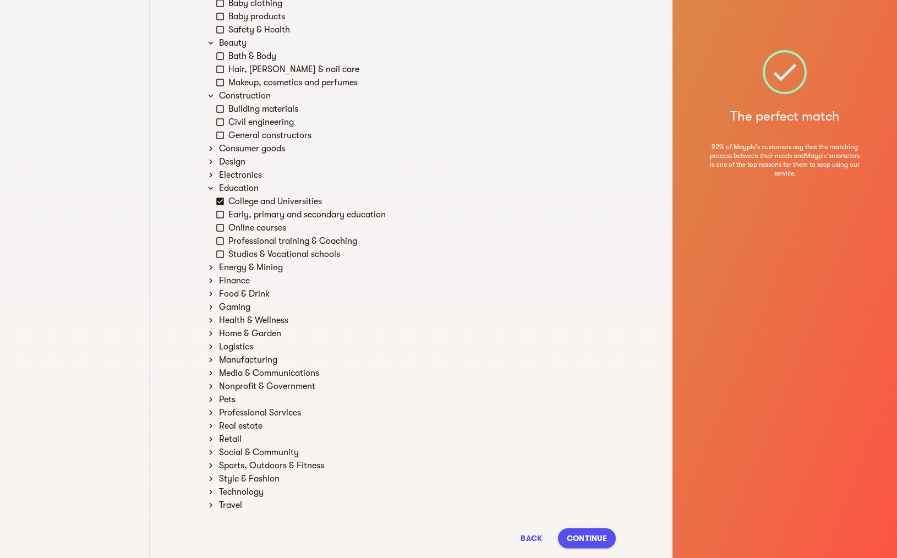
scroll to position [346, 0]
click at [329, 216] on div "Early, primary and secondary education" at bounding box center [421, 213] width 390 height 13
click at [328, 213] on div "Early, primary and secondary education" at bounding box center [421, 213] width 390 height 13
click at [338, 220] on div "Early, primary and secondary education" at bounding box center [421, 213] width 390 height 13
click at [277, 279] on div "Finance" at bounding box center [416, 279] width 399 height 13
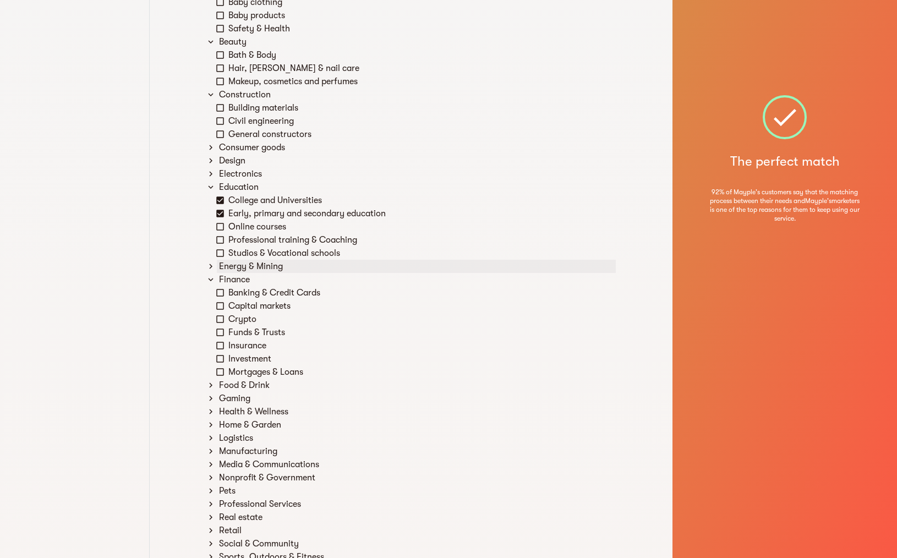
click at [281, 267] on div "Energy & Mining" at bounding box center [416, 266] width 399 height 13
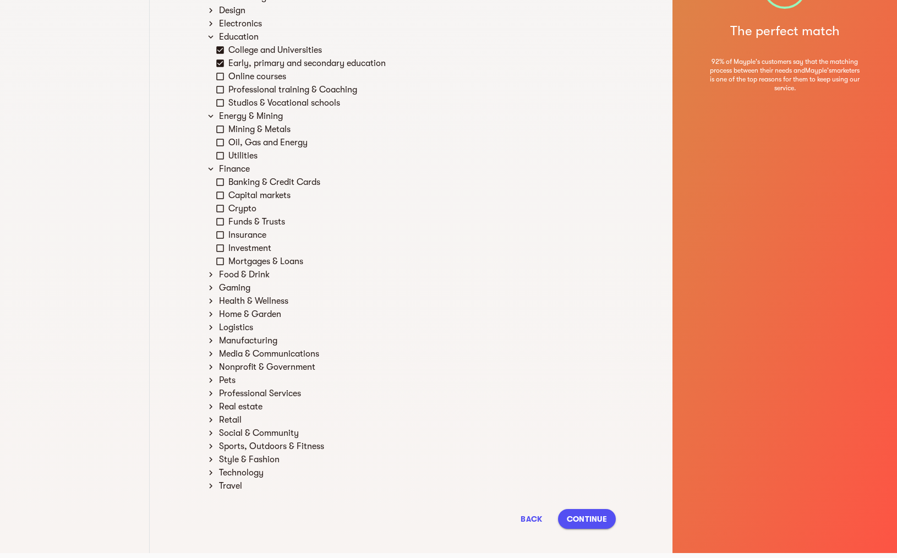
scroll to position [504, 0]
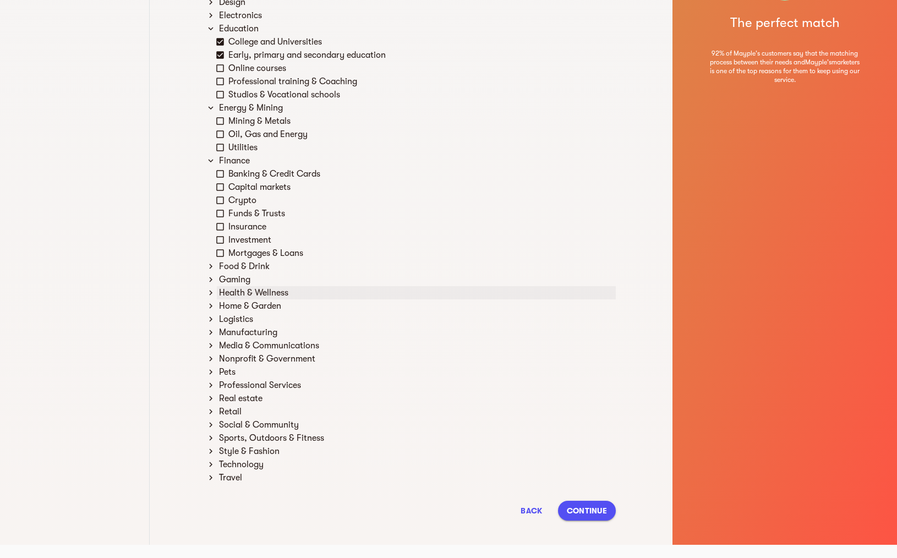
click at [292, 294] on div "Health & Wellness" at bounding box center [416, 292] width 399 height 13
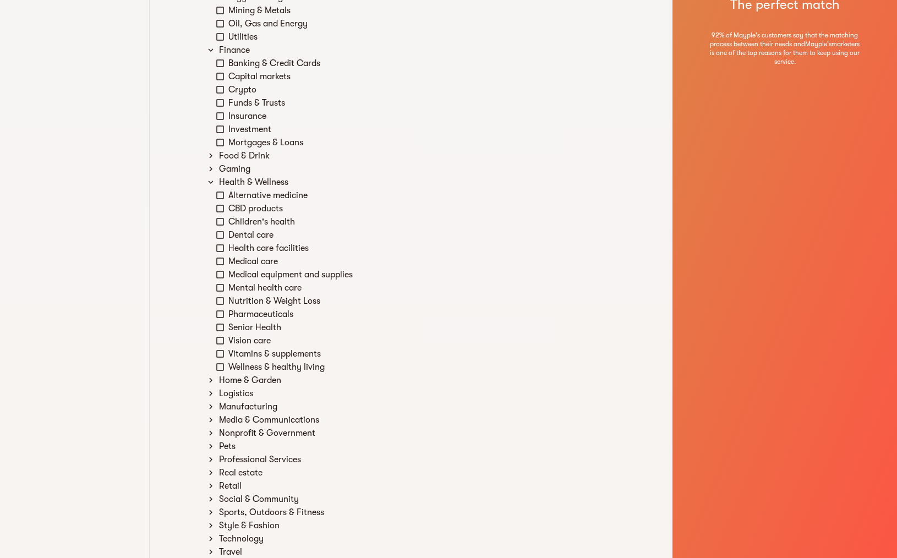
scroll to position [616, 0]
click at [309, 370] on div "Wellness & healthy living" at bounding box center [421, 366] width 390 height 13
click at [303, 381] on div "Home & Garden" at bounding box center [416, 379] width 399 height 13
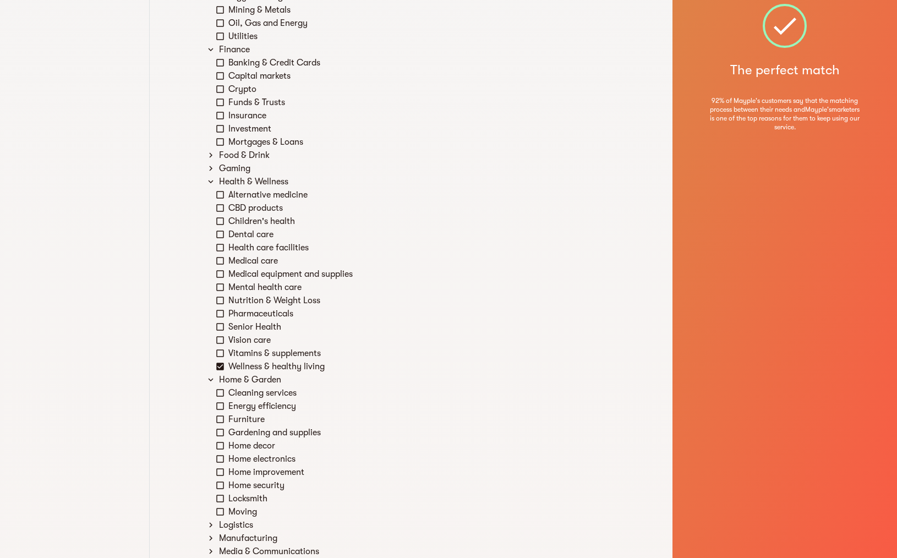
scroll to position [774, 0]
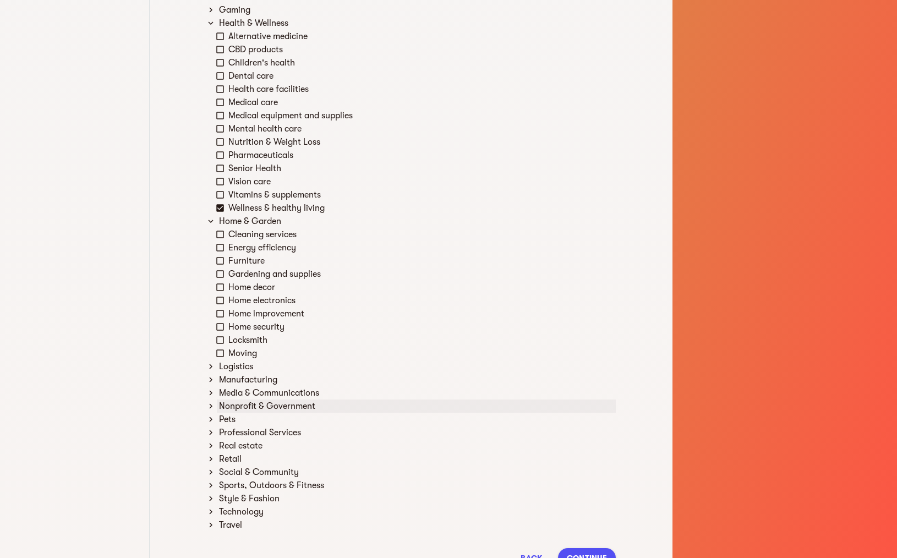
click at [289, 405] on div "Nonprofit & Government" at bounding box center [416, 406] width 399 height 13
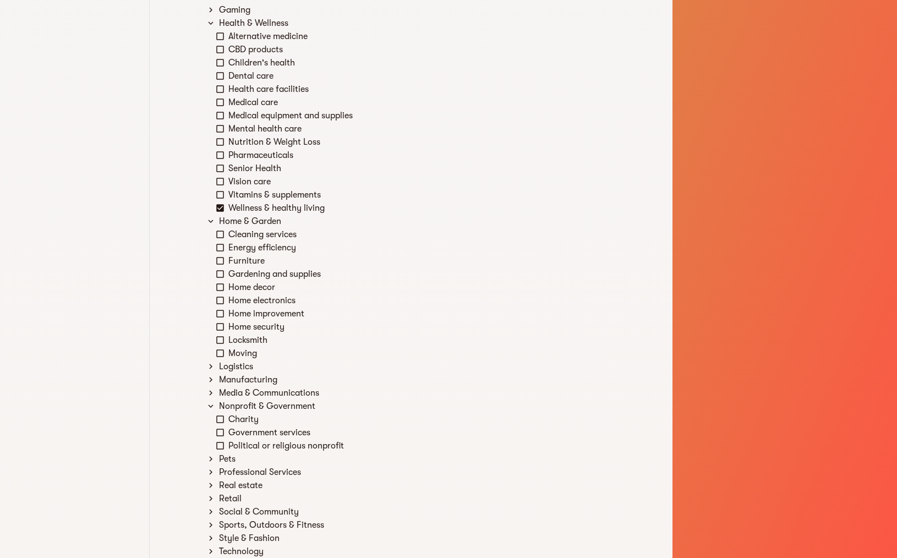
scroll to position [861, 0]
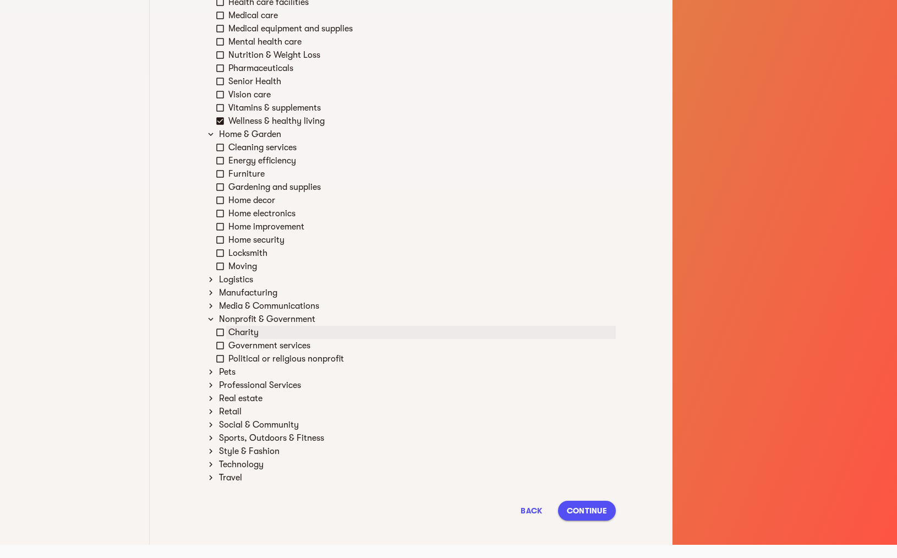
click at [268, 326] on div "Charity" at bounding box center [421, 332] width 390 height 13
click at [271, 395] on div "Real estate" at bounding box center [416, 398] width 399 height 13
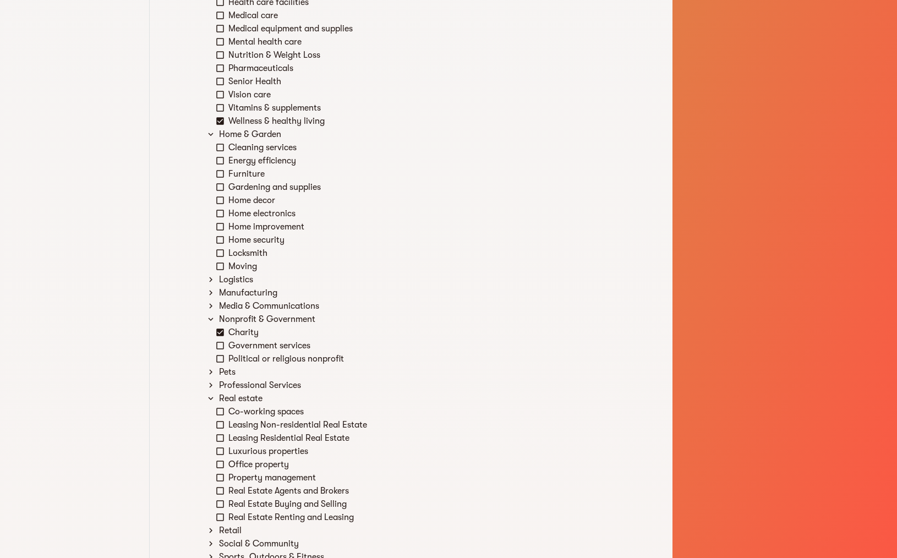
scroll to position [967, 0]
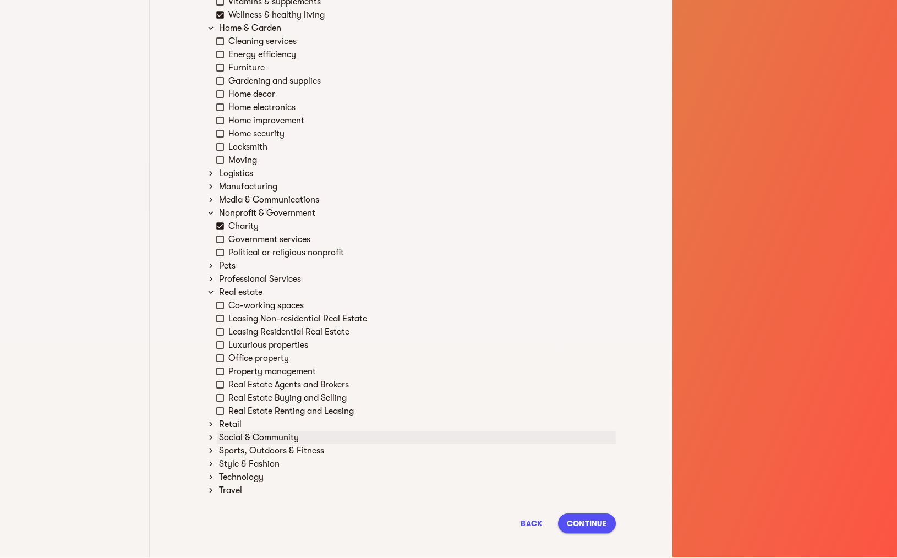
click at [260, 434] on div "Social & Community" at bounding box center [416, 437] width 399 height 13
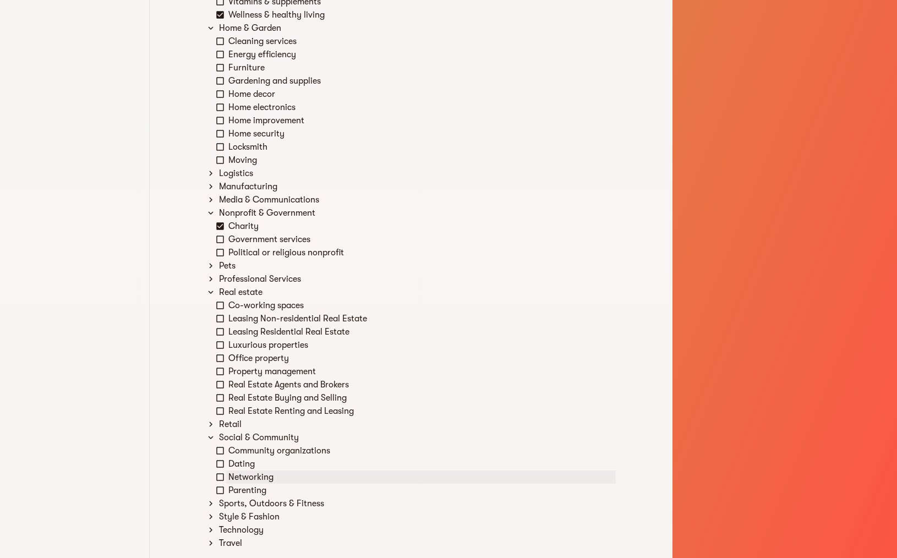
click at [261, 480] on div "Networking" at bounding box center [421, 477] width 390 height 13
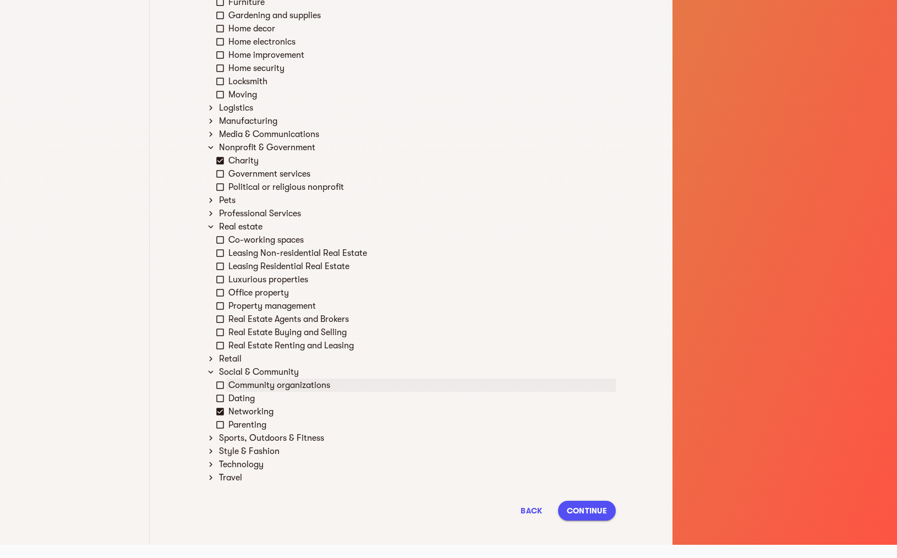
click at [305, 386] on div "Community organizations" at bounding box center [421, 385] width 390 height 13
click at [289, 440] on div "Sports, Outdoors & Fitness" at bounding box center [416, 438] width 399 height 13
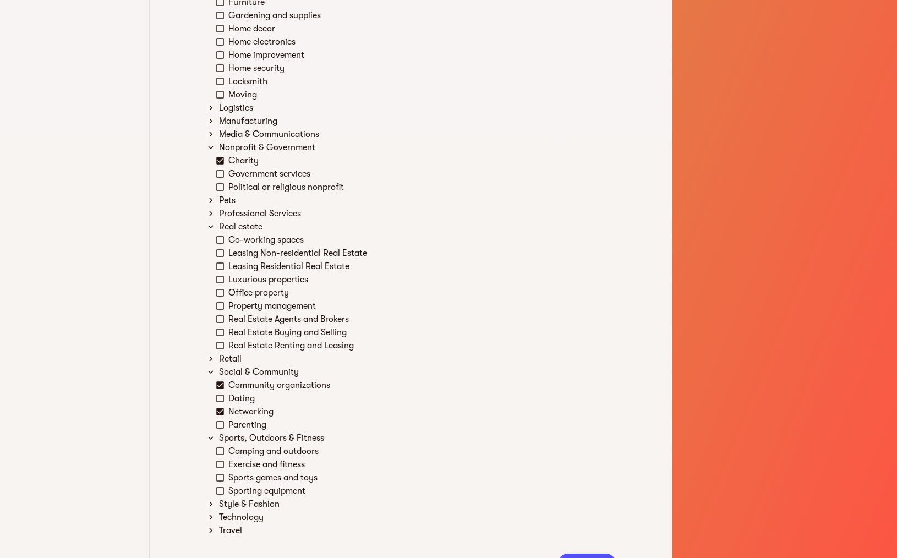
scroll to position [1086, 0]
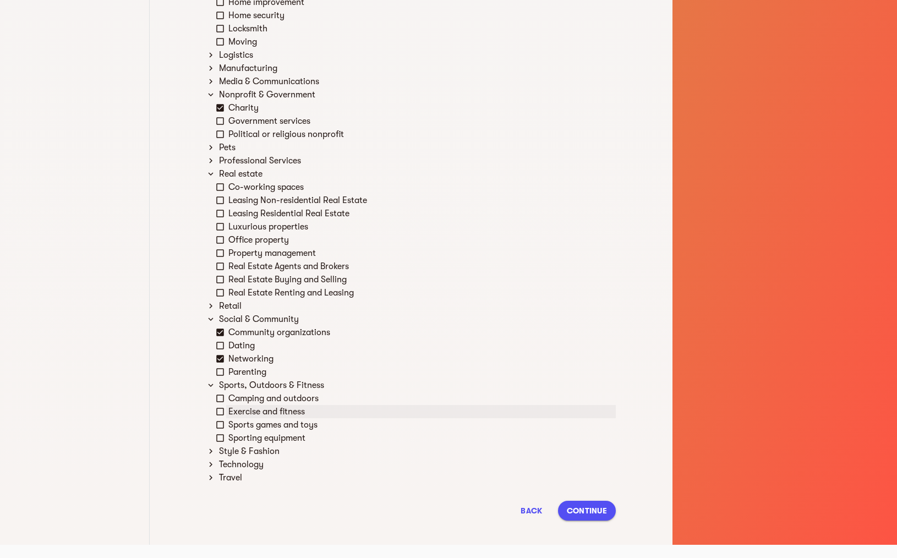
click at [323, 411] on div "Exercise and fitness" at bounding box center [421, 411] width 390 height 13
click at [273, 455] on div "Style & Fashion" at bounding box center [416, 451] width 399 height 13
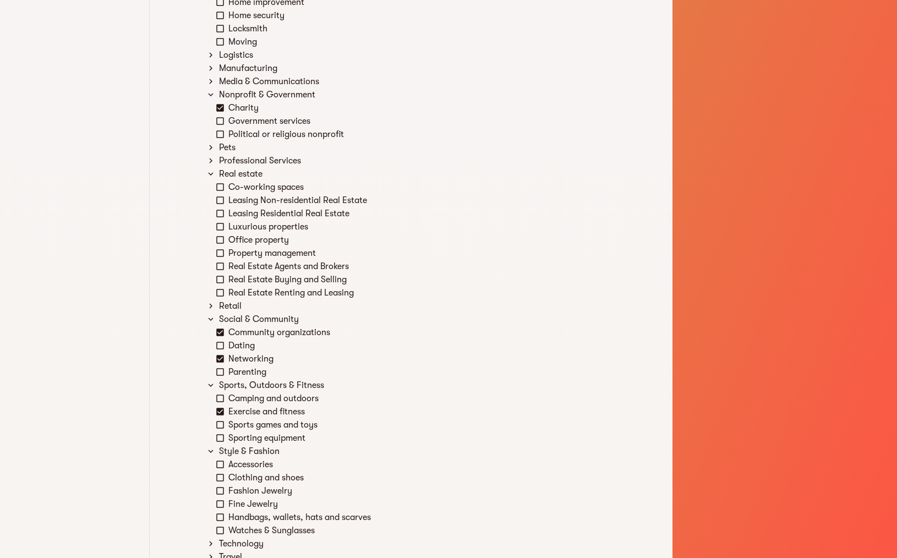
scroll to position [1165, 0]
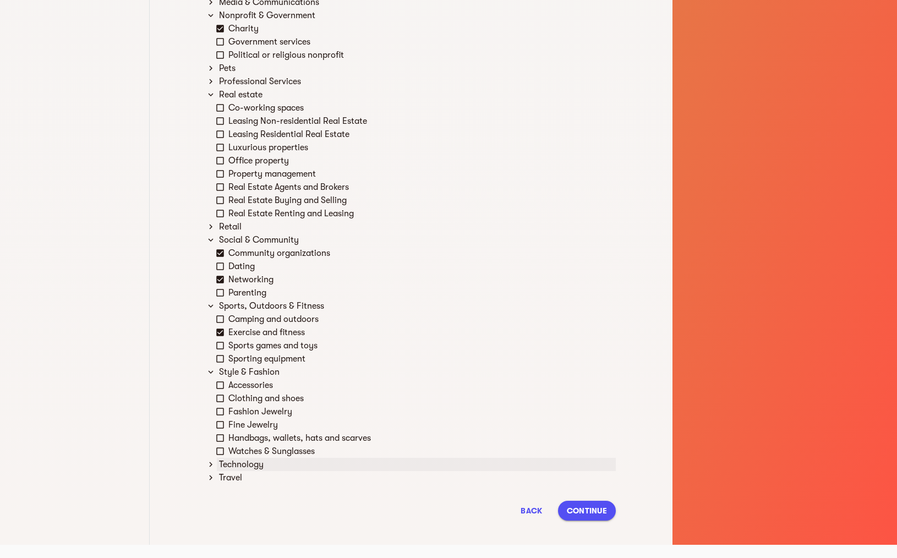
click at [247, 462] on div "Technology" at bounding box center [416, 464] width 399 height 13
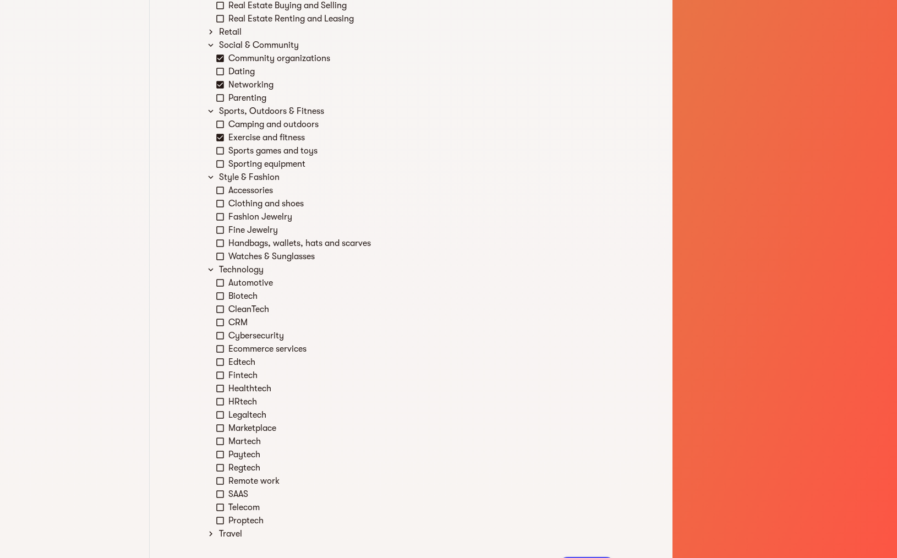
scroll to position [1416, 0]
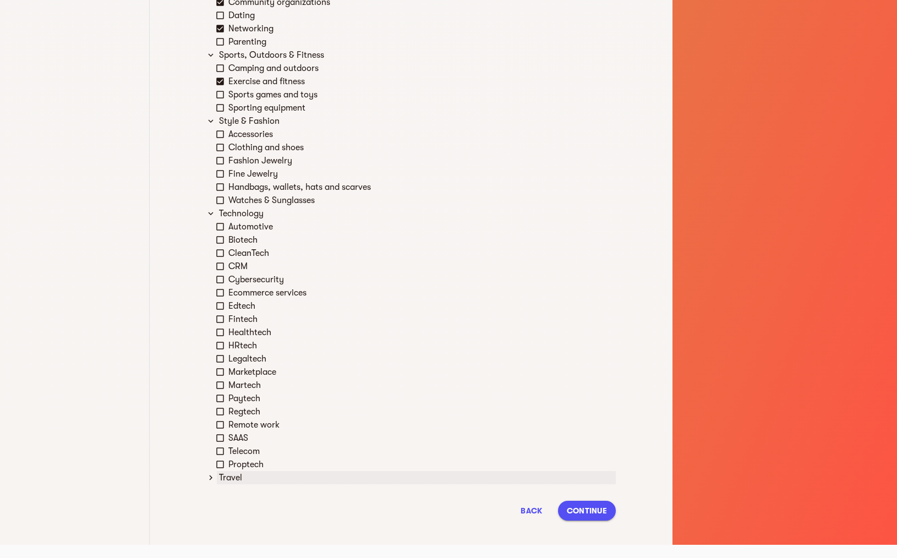
click at [259, 477] on div "Travel" at bounding box center [416, 477] width 399 height 13
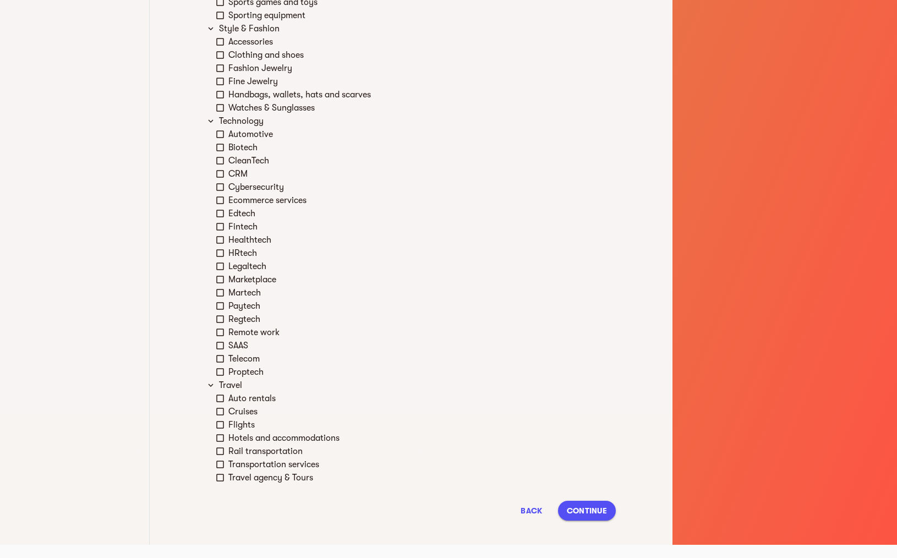
click at [589, 511] on span "Continue" at bounding box center [587, 510] width 40 height 13
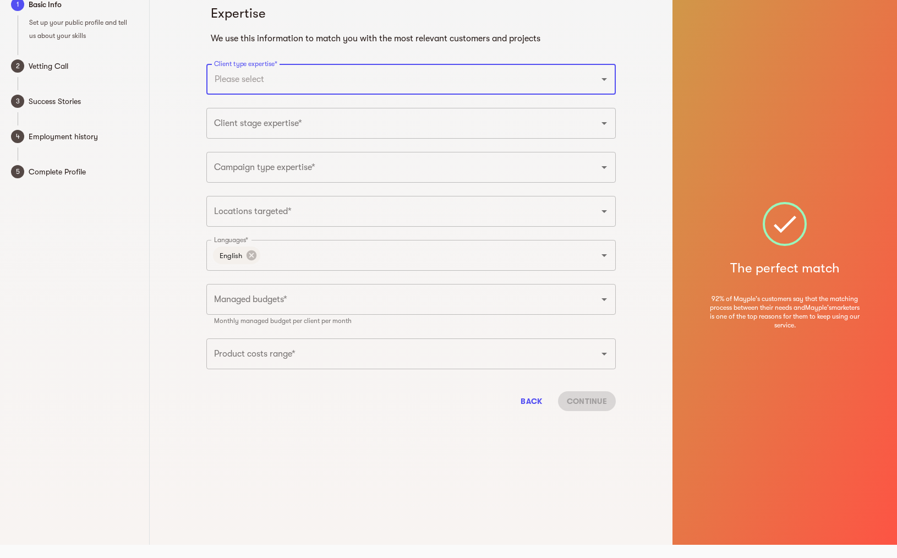
scroll to position [13, 0]
click at [339, 357] on input "Product costs range*" at bounding box center [395, 354] width 369 height 21
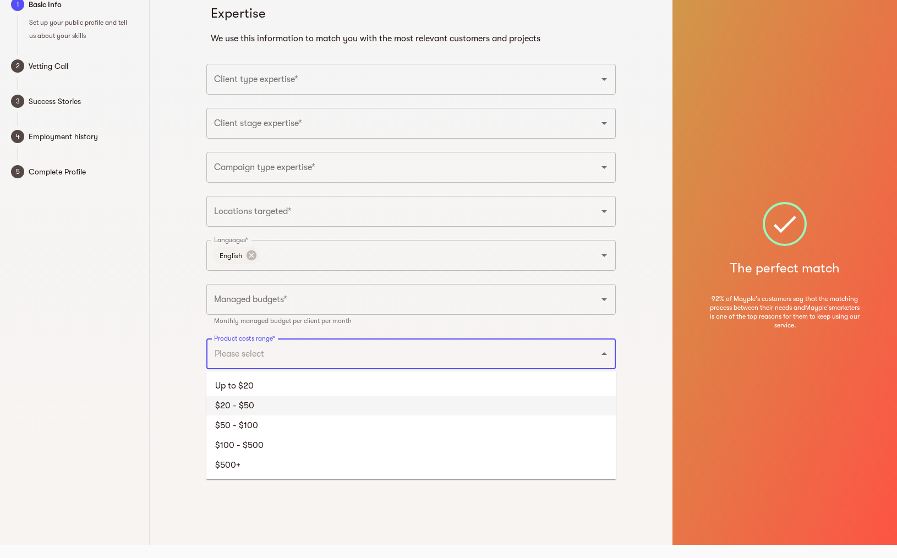
click at [307, 405] on li "$20 - $50" at bounding box center [411, 406] width 410 height 20
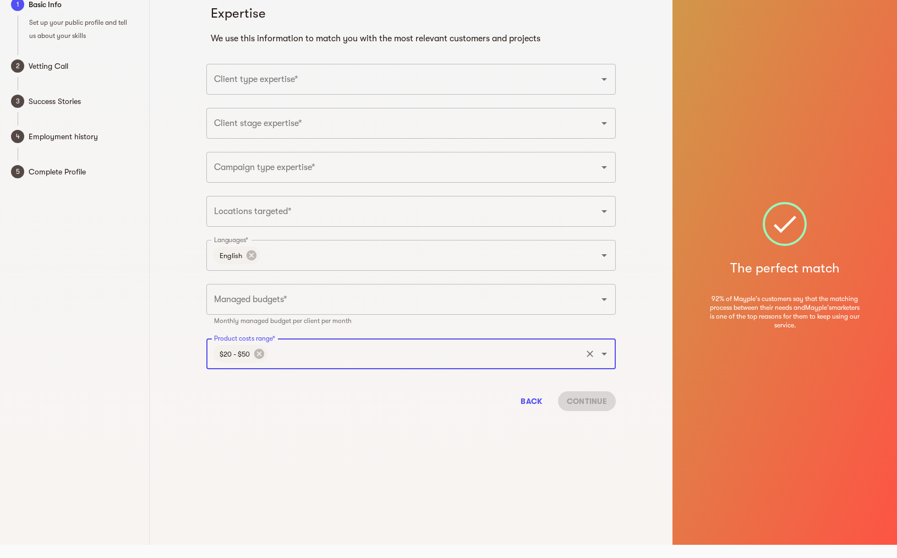
click at [293, 298] on input "Managed budgets*" at bounding box center [395, 299] width 369 height 21
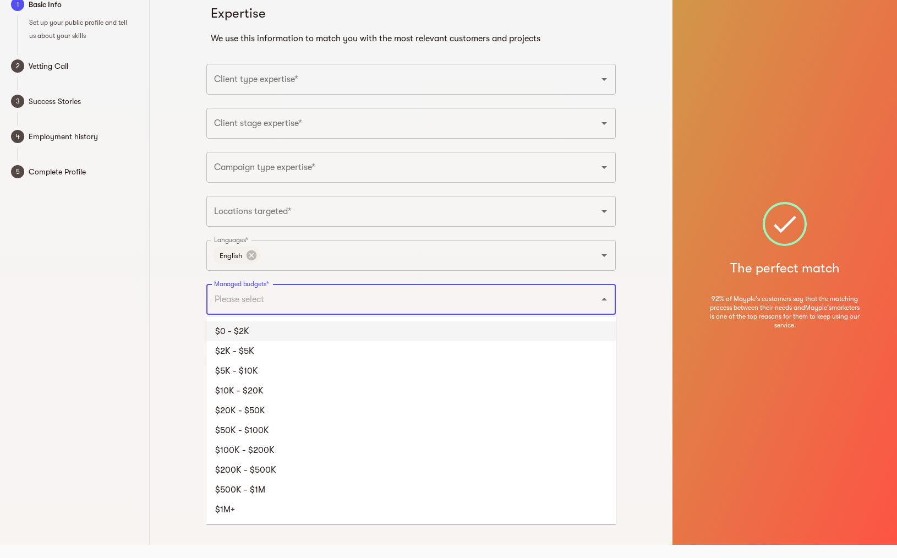
click at [286, 336] on li "$0 - $2K" at bounding box center [411, 332] width 410 height 20
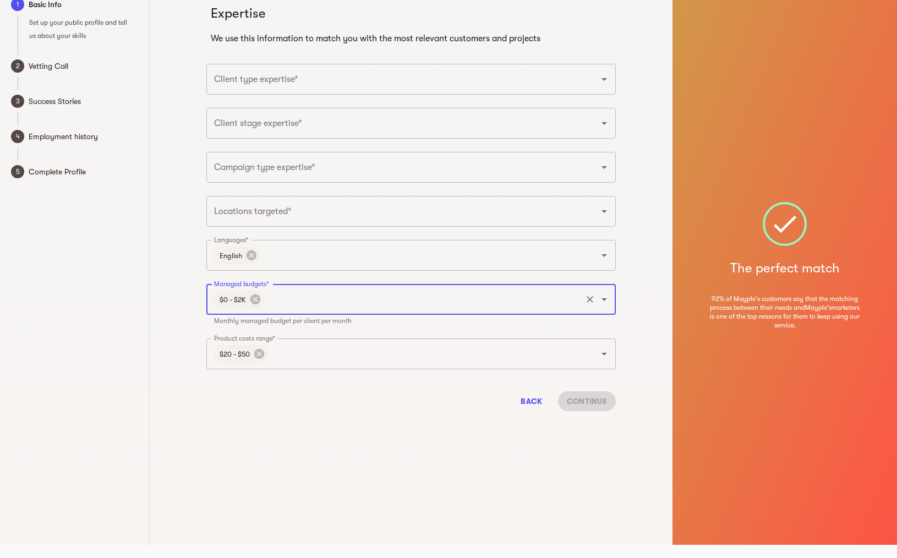
click at [296, 221] on input "Locations targeted*" at bounding box center [395, 211] width 369 height 21
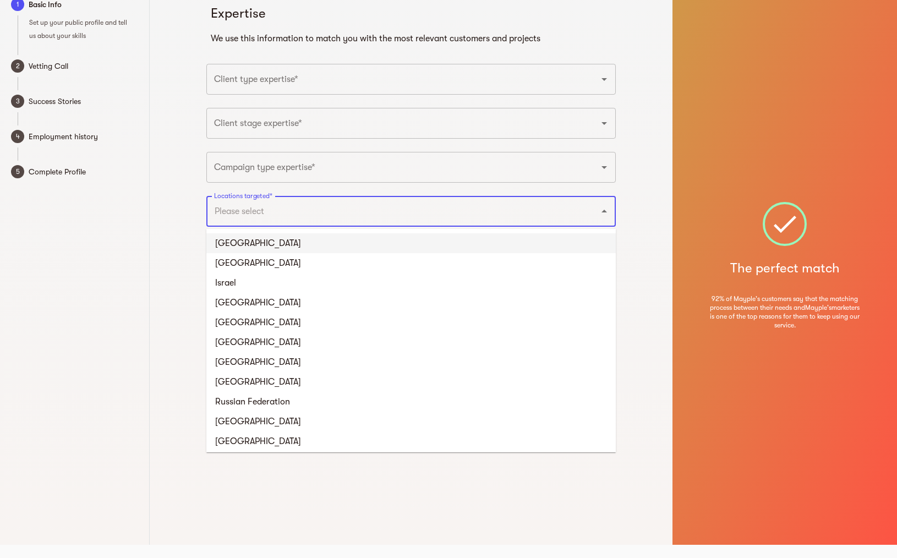
click at [292, 240] on li "[GEOGRAPHIC_DATA]" at bounding box center [411, 243] width 410 height 20
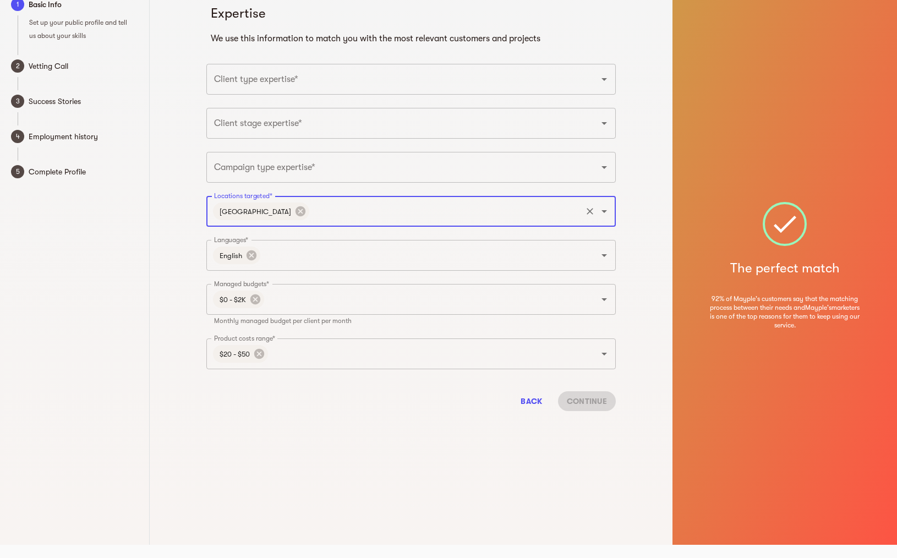
click at [296, 172] on input "Campaign type expertise*" at bounding box center [395, 167] width 369 height 21
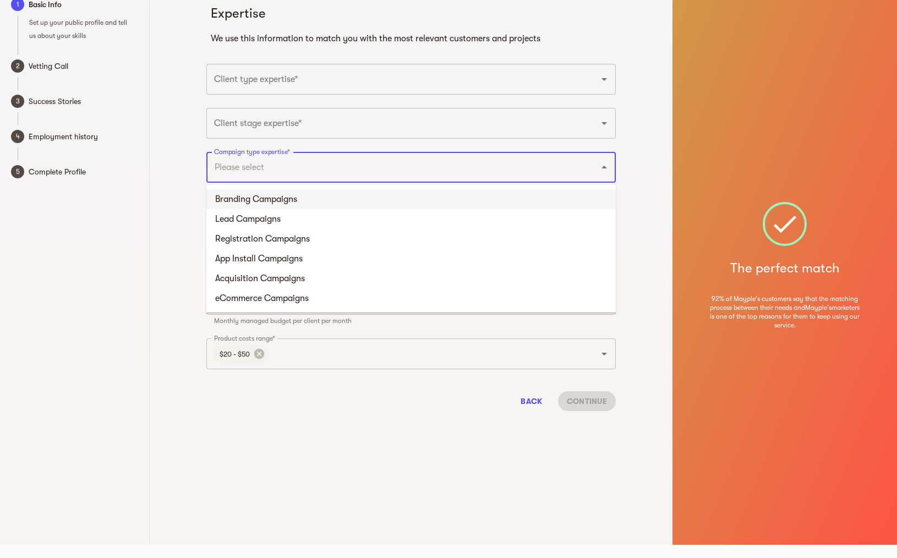
click at [281, 123] on input "Client stage expertise*" at bounding box center [395, 123] width 369 height 21
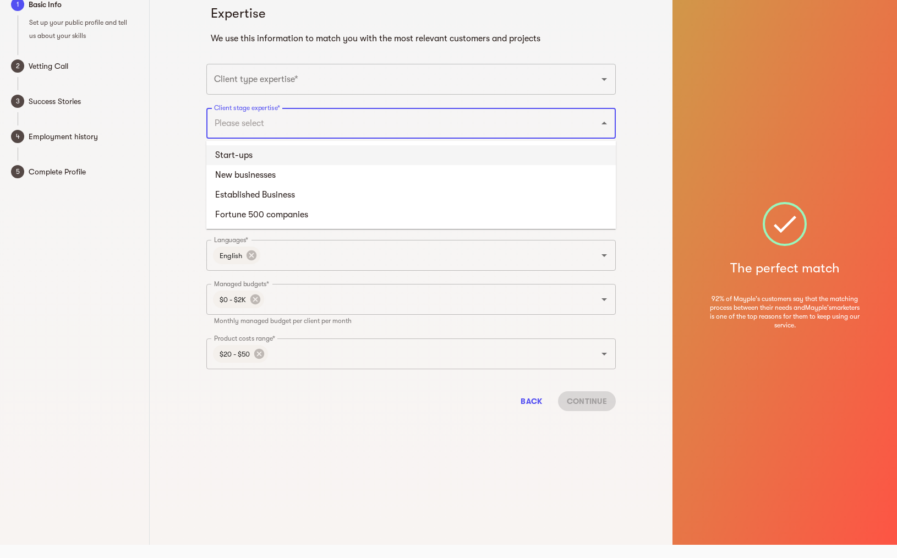
click at [287, 158] on li "Start-ups" at bounding box center [411, 155] width 410 height 20
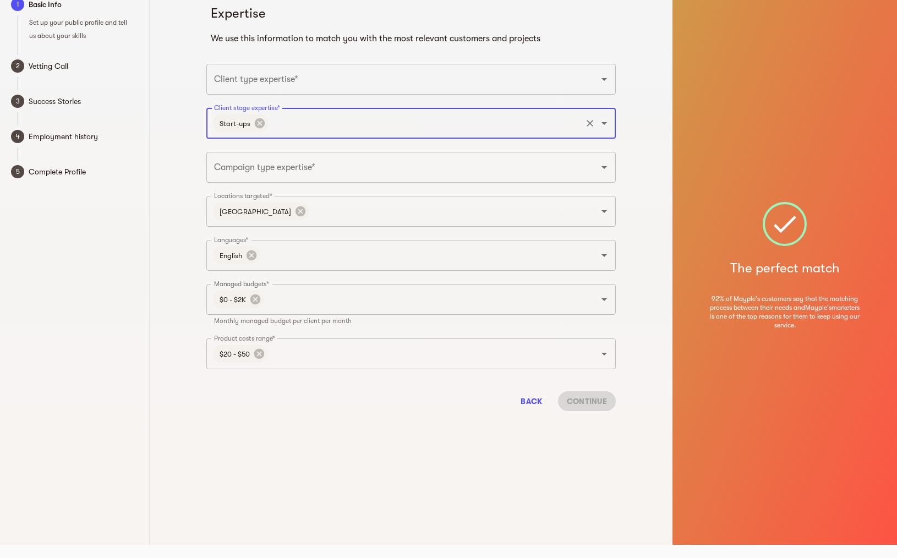
click at [293, 80] on input "Client type expertise*" at bounding box center [395, 79] width 369 height 21
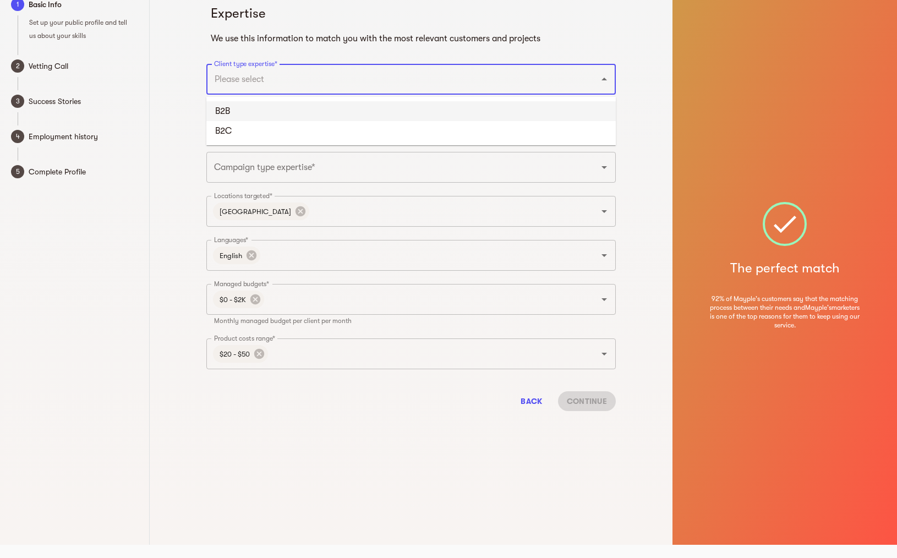
click at [280, 115] on li "B2B" at bounding box center [411, 111] width 410 height 20
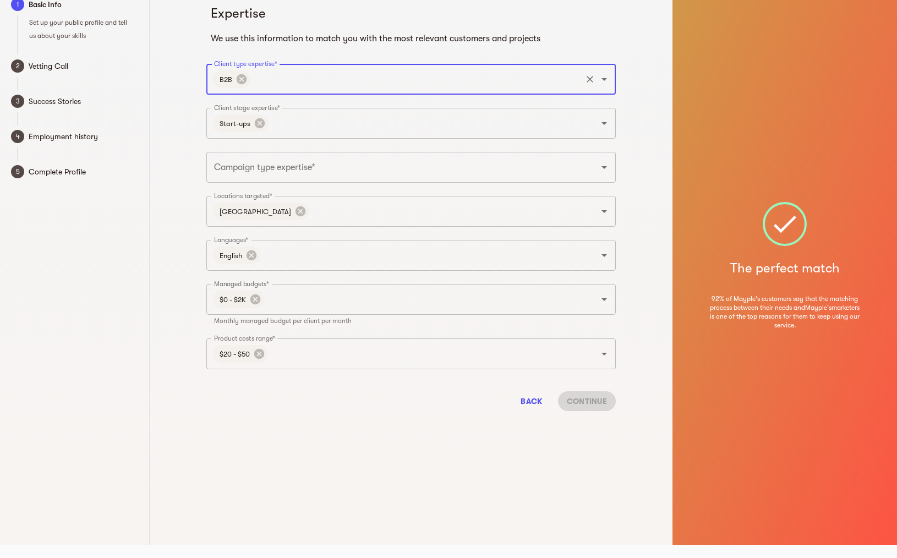
click at [253, 79] on input "Client type expertise*" at bounding box center [416, 79] width 328 height 21
click at [244, 80] on icon at bounding box center [242, 79] width 10 height 10
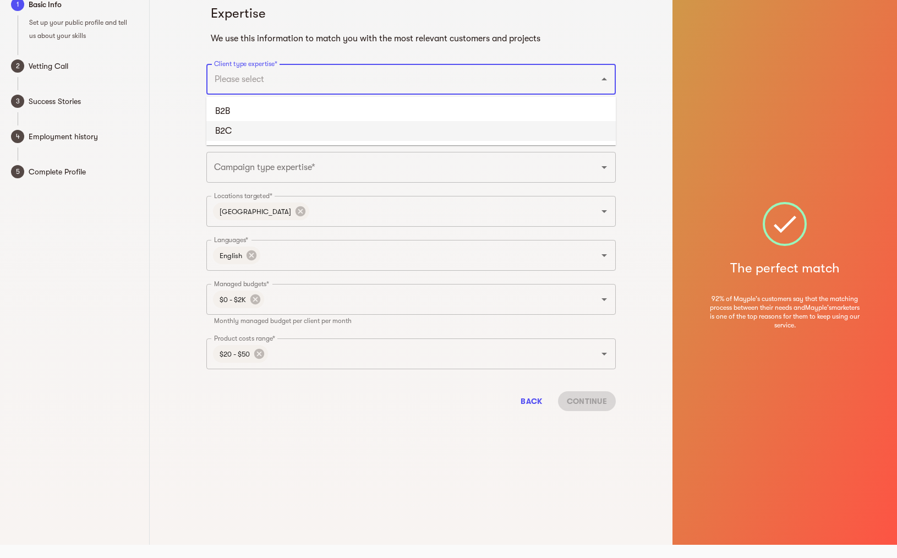
click at [234, 129] on li "B2C" at bounding box center [411, 131] width 410 height 20
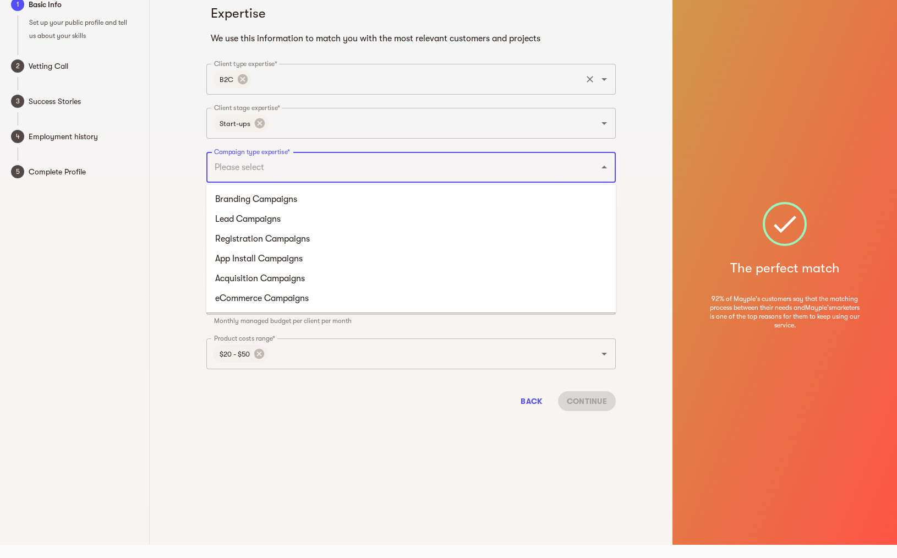
click at [313, 162] on input "Campaign type expertise*" at bounding box center [395, 167] width 369 height 21
click at [308, 206] on li "Branding Campaigns" at bounding box center [411, 199] width 410 height 20
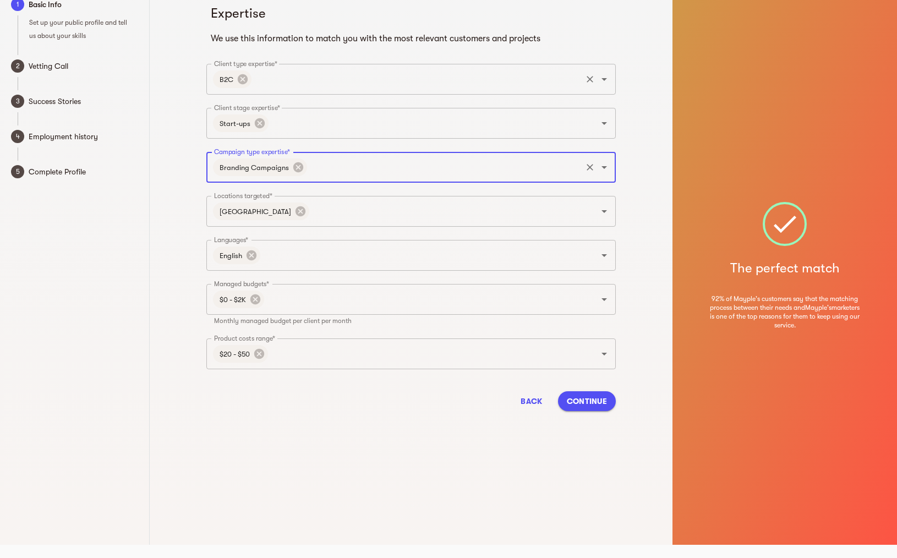
click at [578, 403] on span "Continue" at bounding box center [587, 401] width 40 height 13
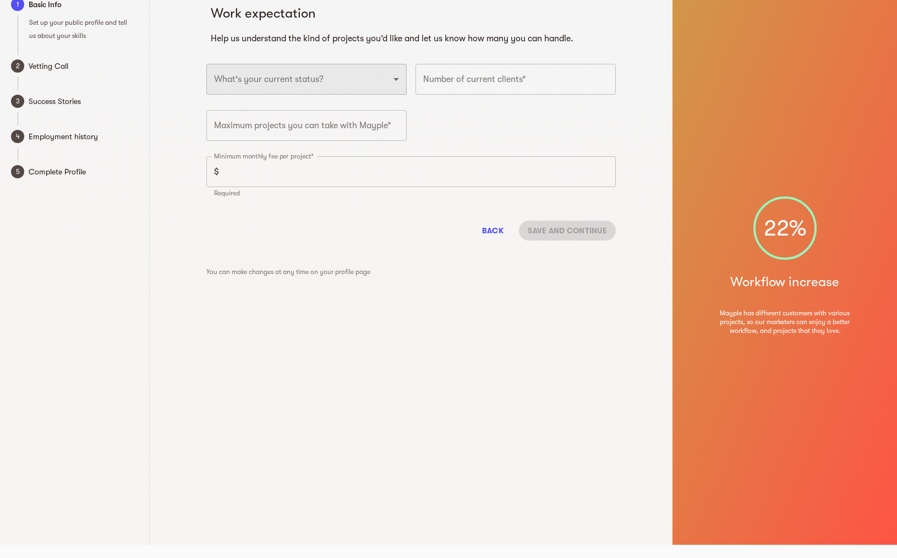
click at [332, 80] on select "Full-time freelancer [DEMOGRAPHIC_DATA] job New-freelancing [DEMOGRAPHIC_DATA]-…" at bounding box center [306, 79] width 200 height 31
select select "SEARCHING_FOR_A_FULLTIME_JOB"
click at [206, 64] on select "Full-time freelancer [DEMOGRAPHIC_DATA] job New-freelancing [DEMOGRAPHIC_DATA]-…" at bounding box center [306, 79] width 200 height 31
click at [451, 81] on input "number" at bounding box center [516, 79] width 200 height 31
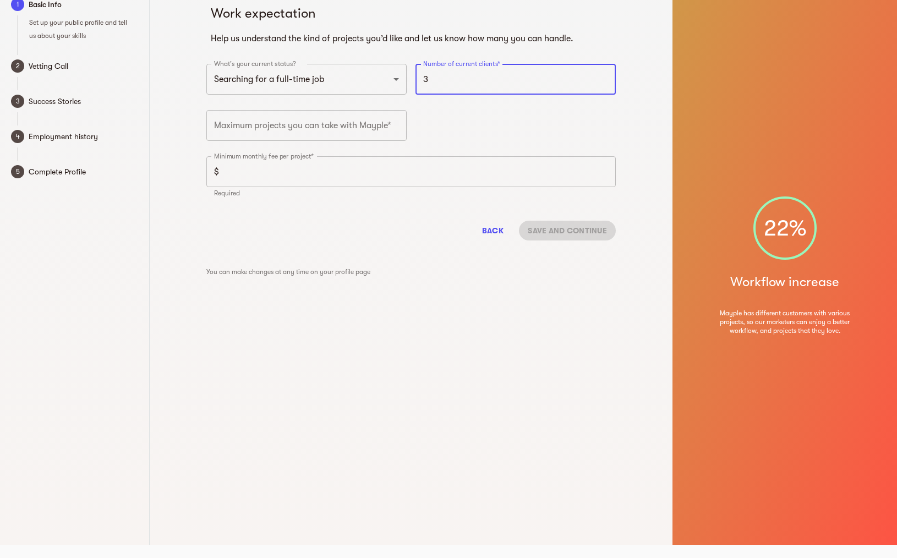
type input "3"
click at [329, 128] on input "number" at bounding box center [306, 125] width 200 height 31
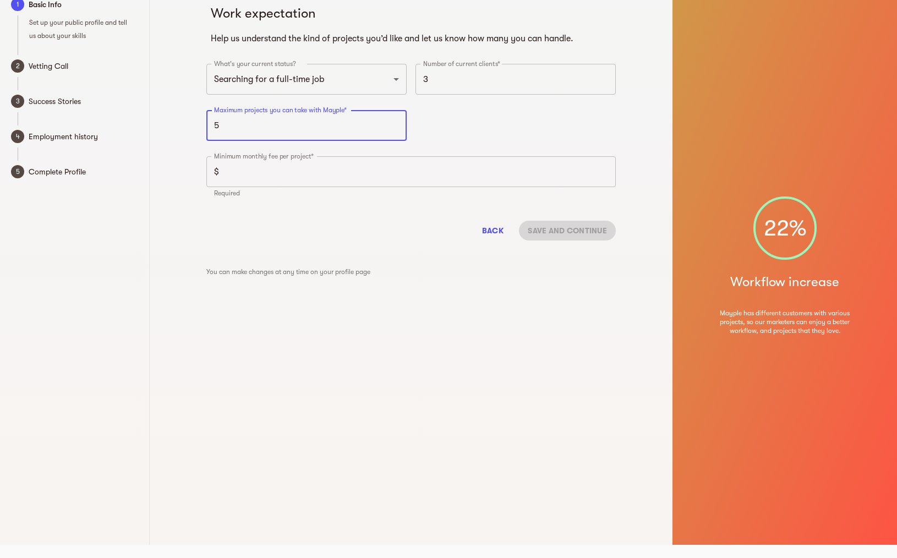
type input "5"
click at [310, 171] on input "number" at bounding box center [420, 171] width 393 height 31
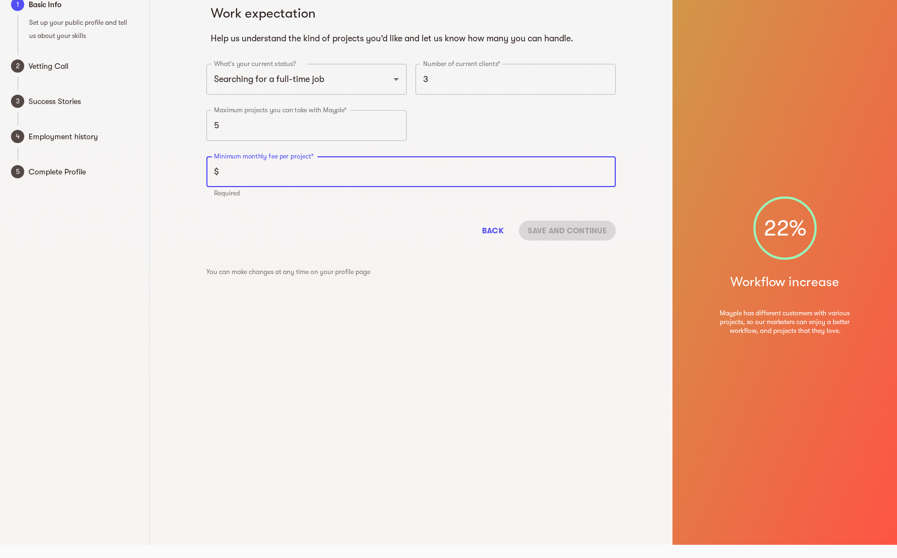
click at [317, 156] on input "number" at bounding box center [420, 171] width 393 height 31
click at [263, 151] on div "Maximum projects you can take with Mayple* 5 Maximum projects you can take with…" at bounding box center [306, 129] width 209 height 46
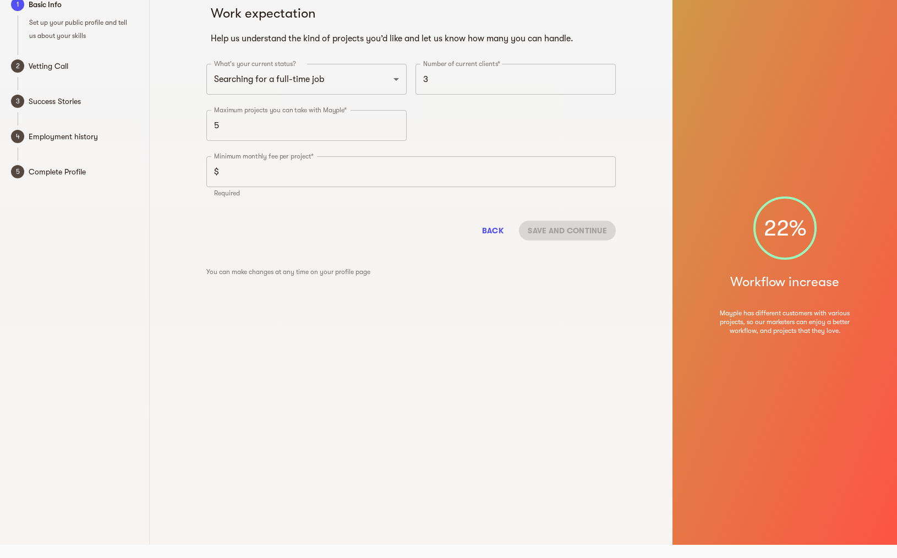
click at [263, 155] on div "Minimum monthly fee per project* $ Minimum monthly fee per project* Required" at bounding box center [411, 180] width 418 height 57
copy label "Minimum monthly fee per project*"
click at [258, 175] on input "number" at bounding box center [420, 171] width 393 height 31
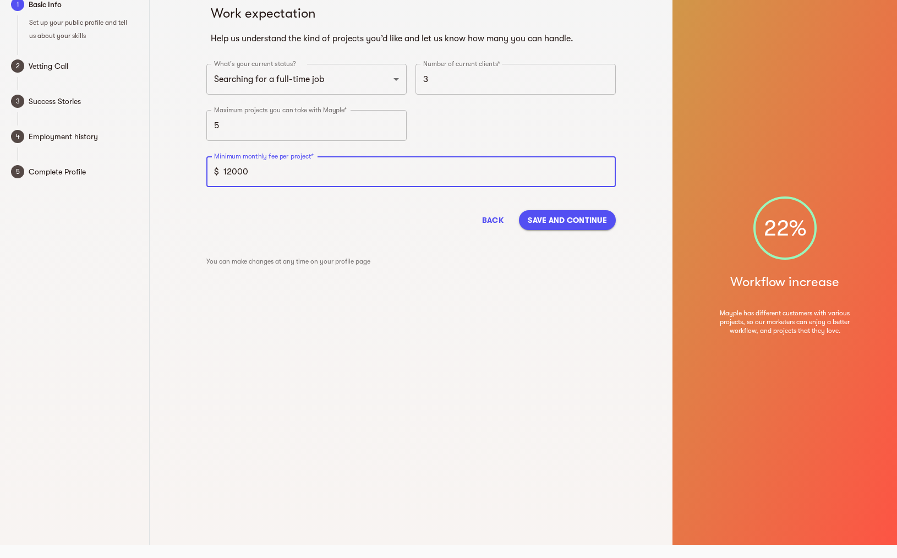
type input "1200"
click at [504, 218] on span "Back" at bounding box center [493, 220] width 26 height 13
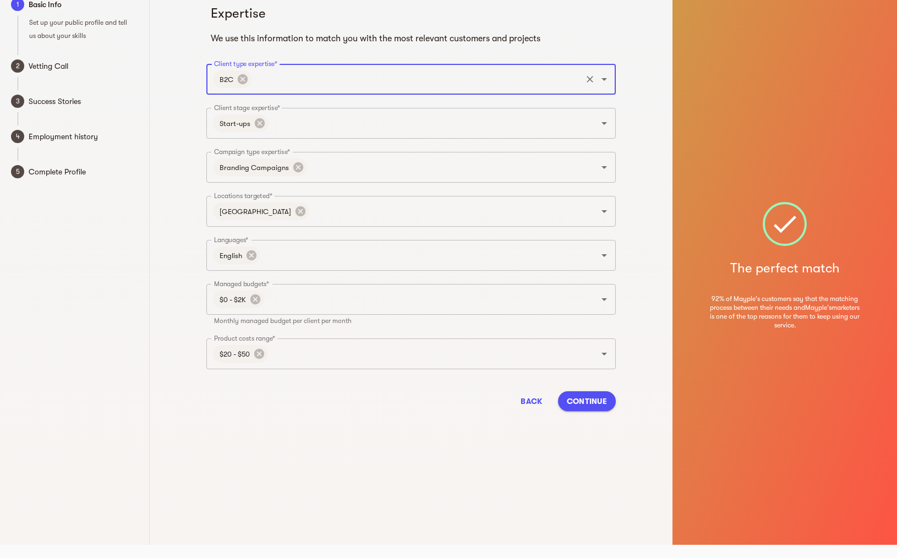
click at [592, 401] on span "Continue" at bounding box center [587, 401] width 40 height 13
select select "SEARCHING_FOR_A_FULLTIME_JOB"
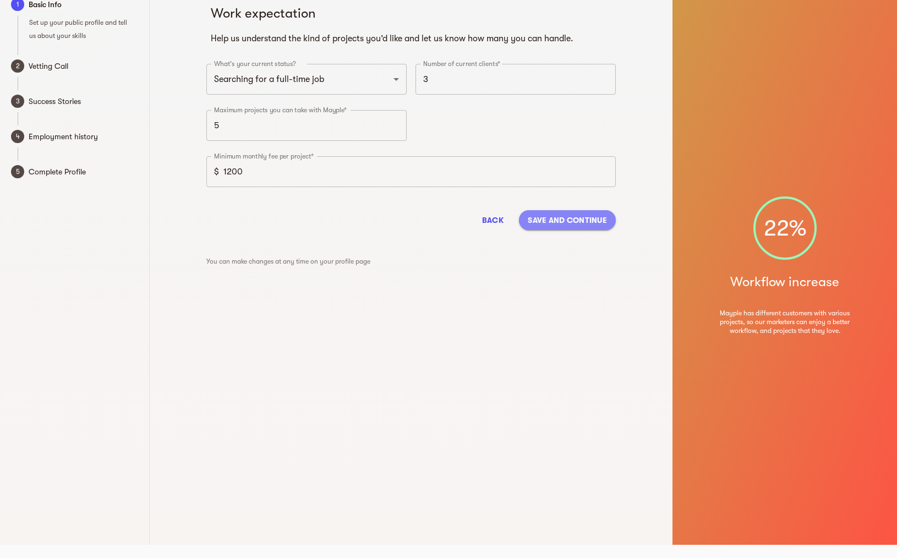
click at [572, 219] on span "Save and continue" at bounding box center [567, 220] width 79 height 13
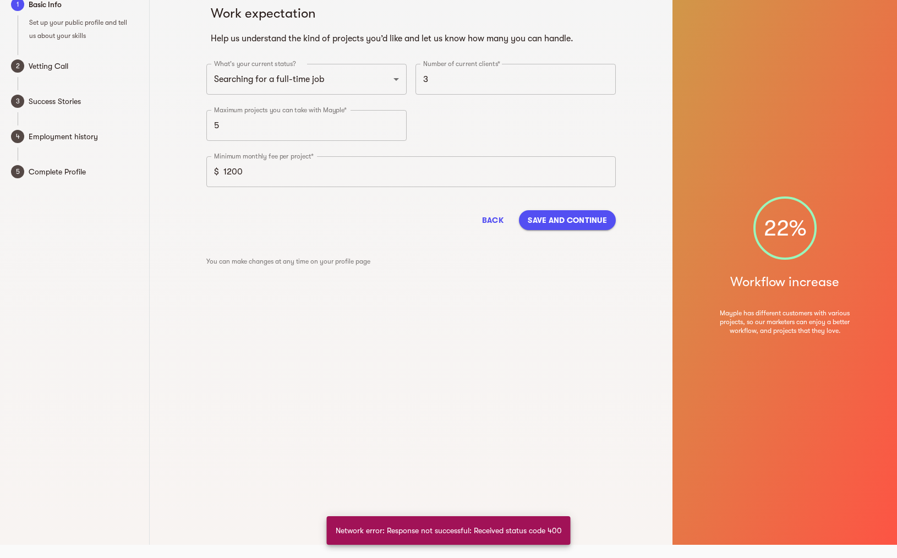
click at [564, 233] on div "Back Save and continue" at bounding box center [411, 220] width 410 height 37
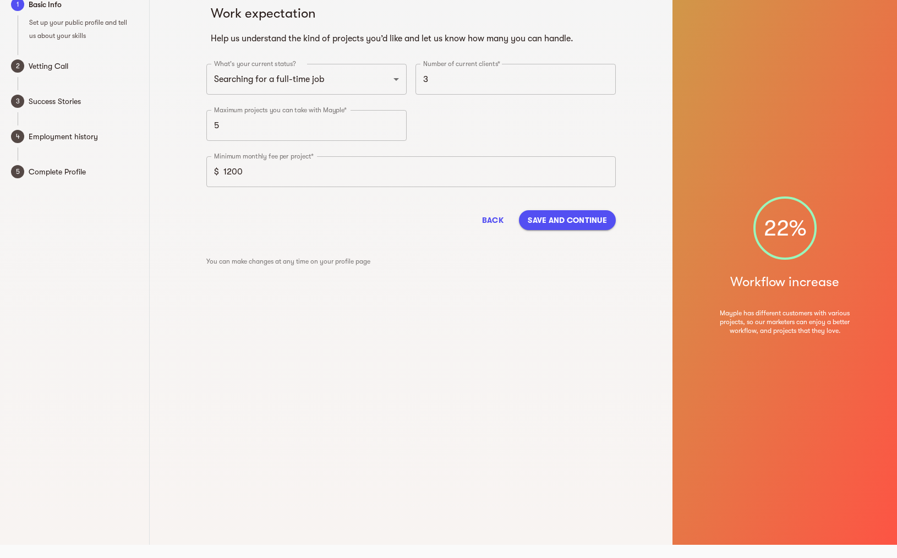
click at [562, 215] on span "Save and continue" at bounding box center [567, 220] width 79 height 13
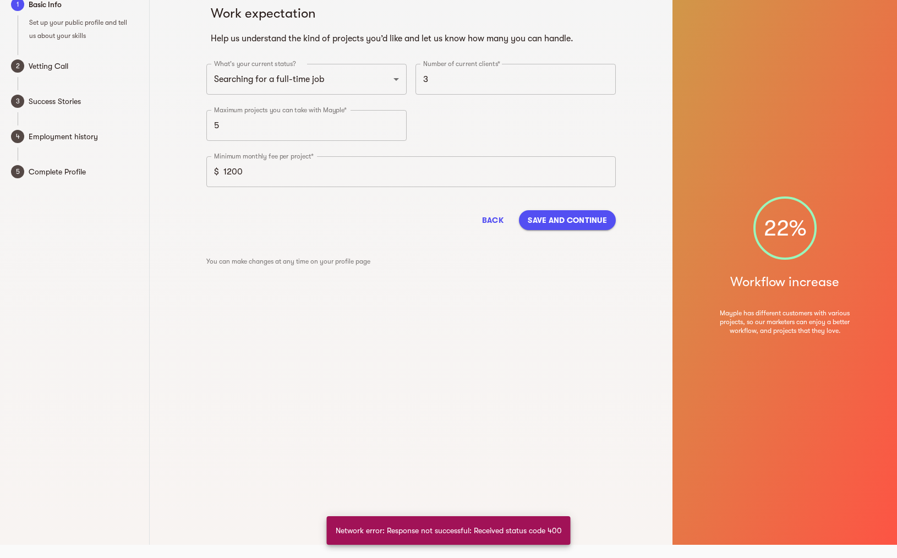
click at [48, 63] on span "Vetting Call" at bounding box center [84, 65] width 110 height 13
click at [257, 132] on input "5" at bounding box center [306, 125] width 200 height 31
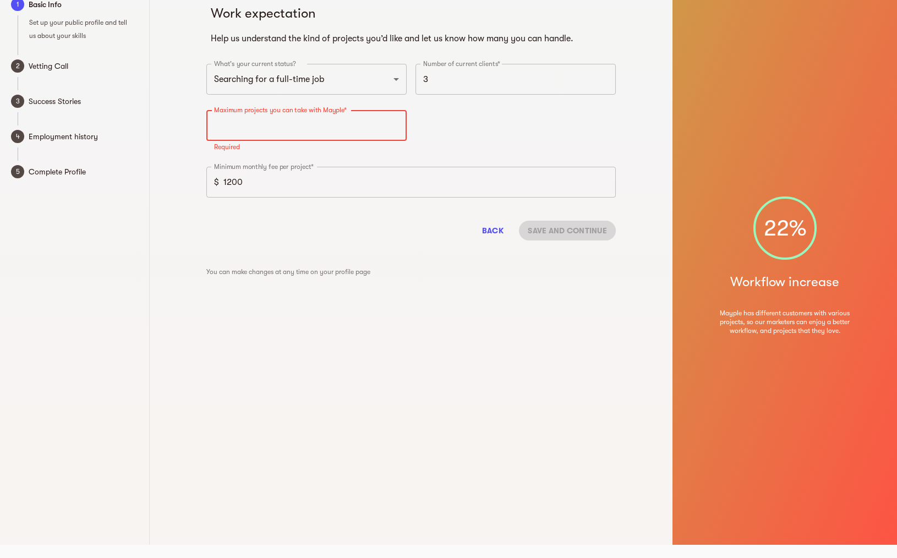
type input "5"
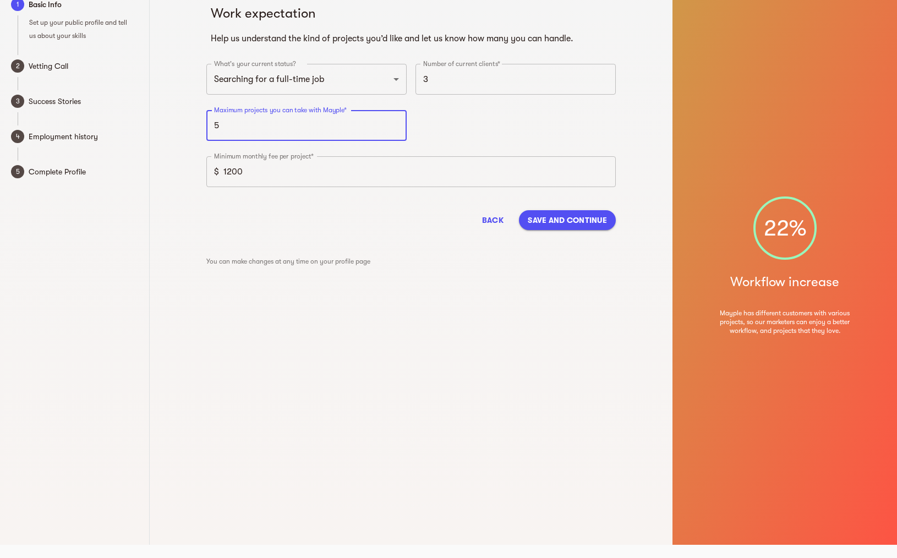
click at [468, 88] on input "3" at bounding box center [516, 79] width 200 height 31
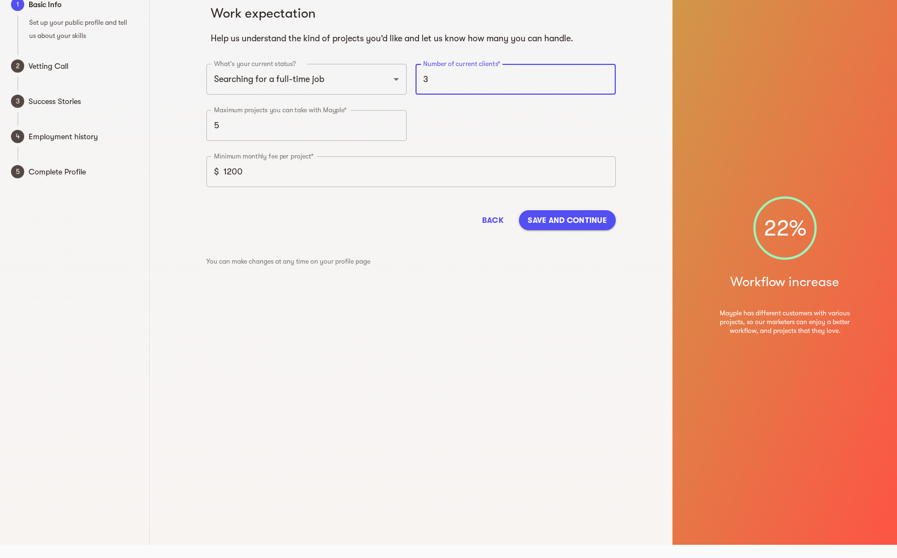
click at [468, 88] on input "3" at bounding box center [516, 79] width 200 height 31
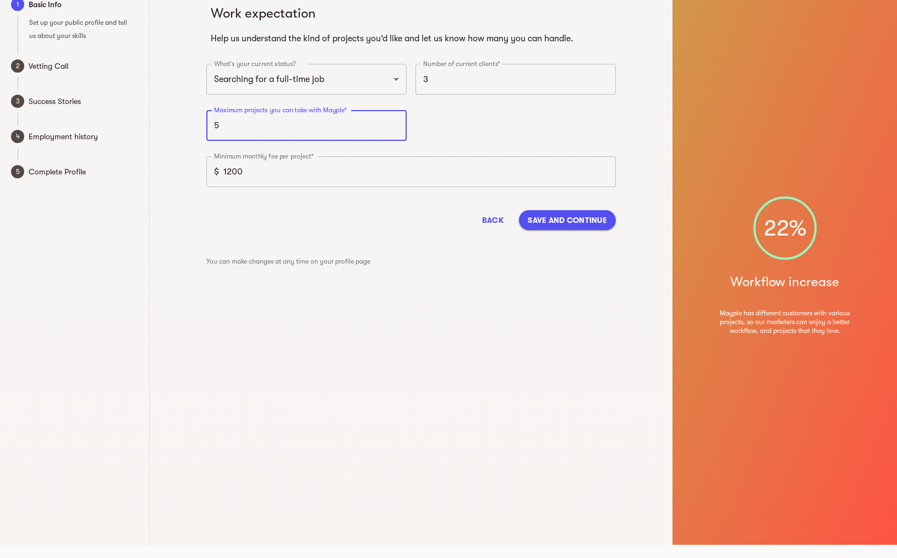
click at [258, 120] on input "5" at bounding box center [306, 125] width 200 height 31
click at [258, 123] on input "5" at bounding box center [306, 125] width 200 height 31
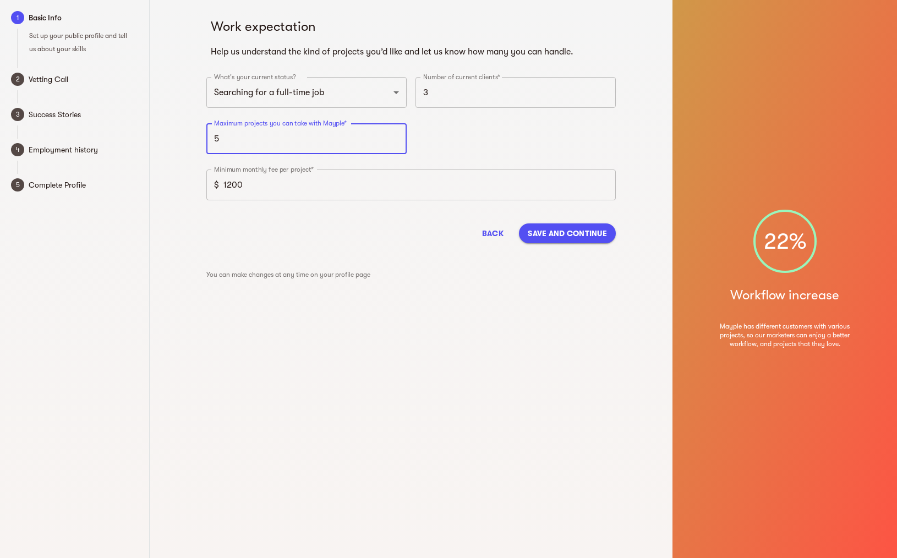
click at [579, 241] on button "Save and continue" at bounding box center [567, 234] width 97 height 20
click at [574, 230] on span "Save and continue" at bounding box center [560, 233] width 95 height 13
